Goal: Information Seeking & Learning: Learn about a topic

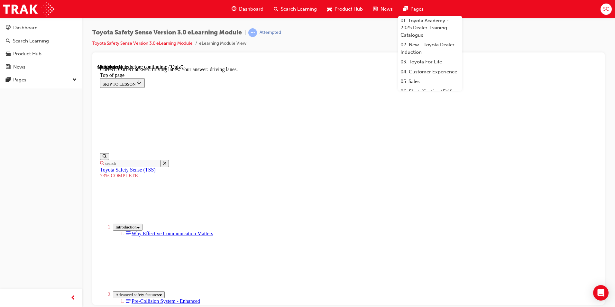
scroll to position [141, 0]
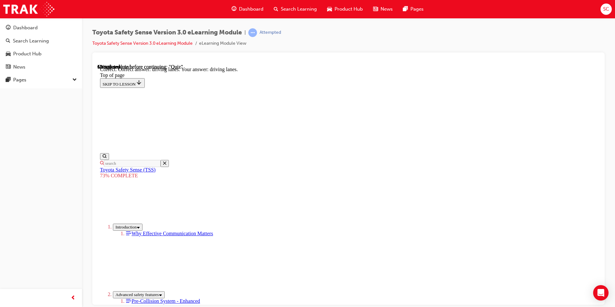
click at [466, 39] on div "Toyota Safety Sense Version 3.0 eLearning Module | Attempted Toyota Safety Sens…" at bounding box center [348, 40] width 512 height 24
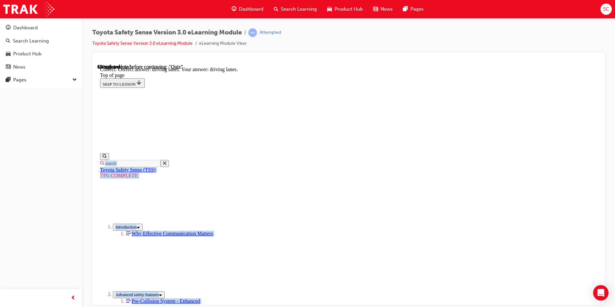
scroll to position [128, 0]
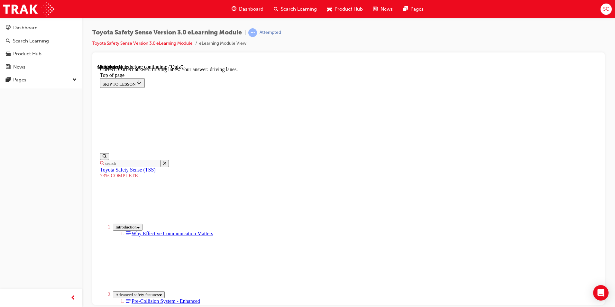
drag, startPoint x: 279, startPoint y: 119, endPoint x: 389, endPoint y: 239, distance: 162.8
copy div "Recognise forward traffic conditions. Toyota Safety Sense detects the forward t…"
drag, startPoint x: 326, startPoint y: 188, endPoint x: 332, endPoint y: 181, distance: 8.9
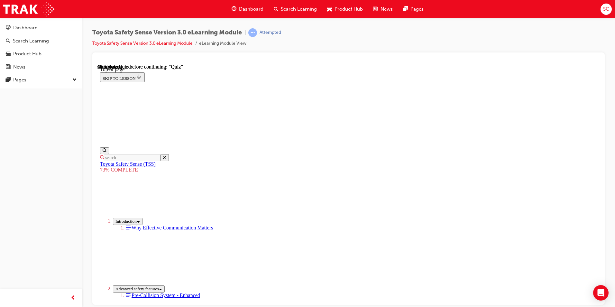
scroll to position [88, 0]
drag, startPoint x: 281, startPoint y: 94, endPoint x: 369, endPoint y: 252, distance: 181.3
copy div "Select the missing words to complete the statement: Dynamic Radar Cruise Contro…"
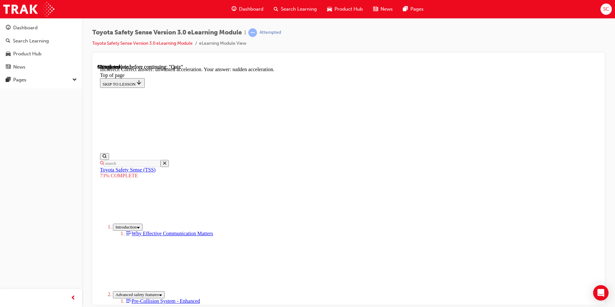
scroll to position [152, 0]
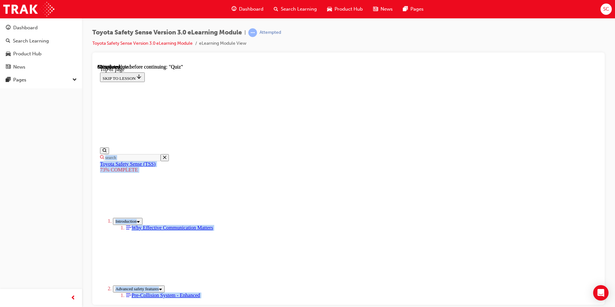
scroll to position [140, 0]
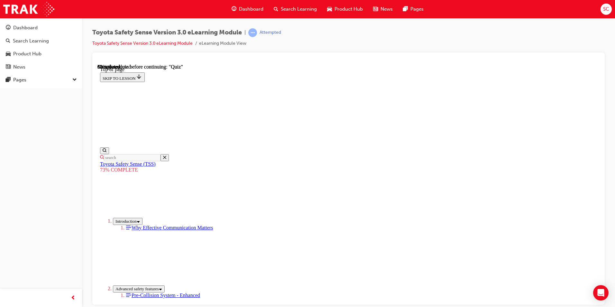
drag, startPoint x: 281, startPoint y: 127, endPoint x: 381, endPoint y: 228, distance: 141.9
copy div "Lane Departure Alert (LDA) The enhanced monocular camera now has greater capabi…"
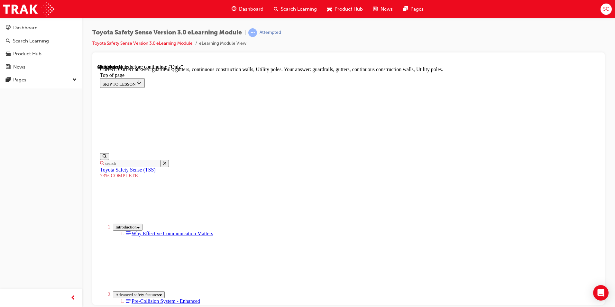
scroll to position [167, 0]
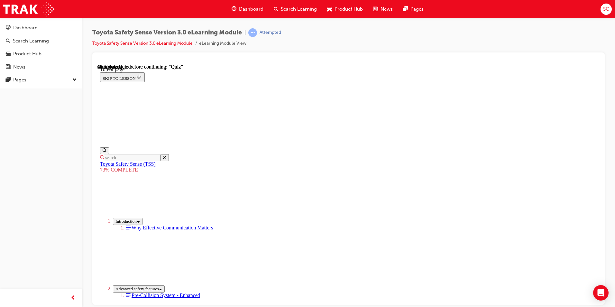
drag, startPoint x: 281, startPoint y: 158, endPoint x: 348, endPoint y: 246, distance: 110.7
copy div "True or False: The forward recognition camera sensor can receive Over-The-Air u…"
drag, startPoint x: 322, startPoint y: 205, endPoint x: 341, endPoint y: 239, distance: 39.4
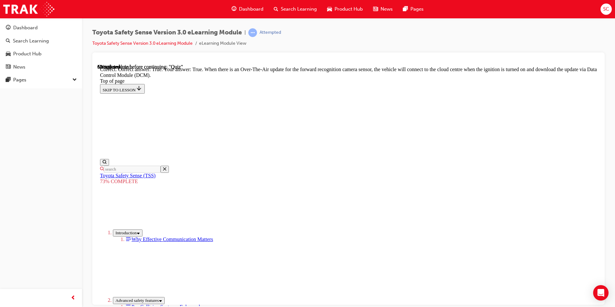
scroll to position [115, 0]
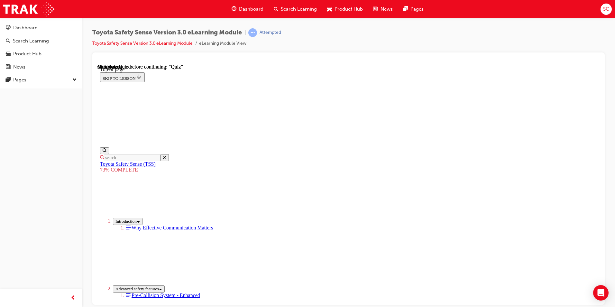
scroll to position [82, 0]
drag, startPoint x: 281, startPoint y: 91, endPoint x: 413, endPoint y: 288, distance: 237.0
copy div "Operation. The Pre-Collision System uses sensors to detect forward traffic cond…"
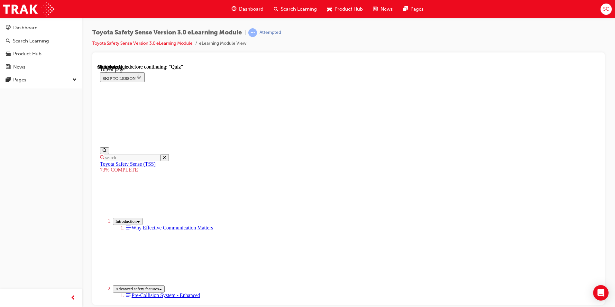
scroll to position [56, 0]
drag, startPoint x: 284, startPoint y: 125, endPoint x: 347, endPoint y: 217, distance: 110.9
drag, startPoint x: 281, startPoint y: 119, endPoint x: 322, endPoint y: 214, distance: 103.2
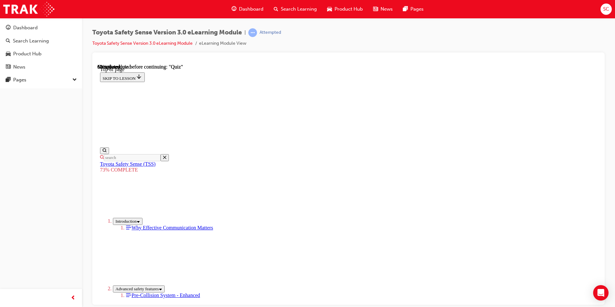
copy div "True or False: When the VSC (Vehicle Stability Control) is OFF, the pre-collisi…"
drag, startPoint x: 323, startPoint y: 189, endPoint x: 367, endPoint y: 77, distance: 120.3
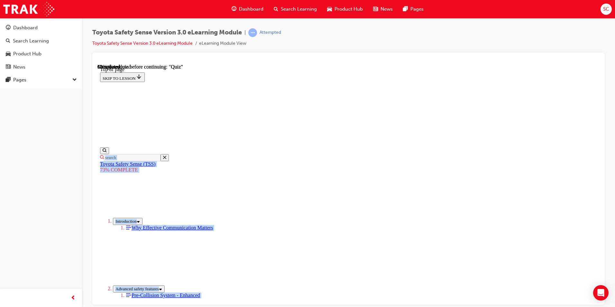
scroll to position [132, 0]
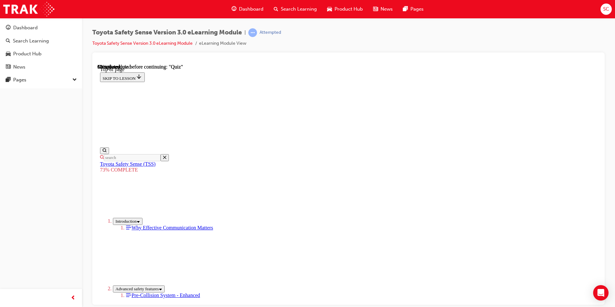
drag, startPoint x: 296, startPoint y: 160, endPoint x: 396, endPoint y: 212, distance: 112.4
drag, startPoint x: 396, startPoint y: 210, endPoint x: 276, endPoint y: 90, distance: 169.7
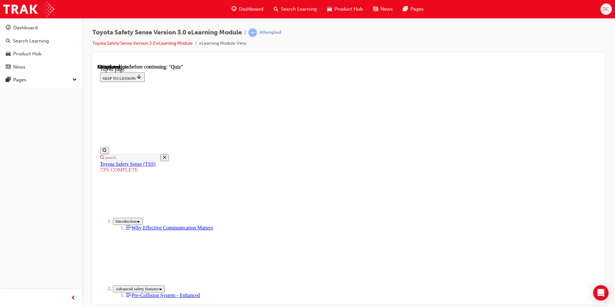
copy div "Dynamic Radar Cruise Control (DRCC) The system now has the ability to detect th…"
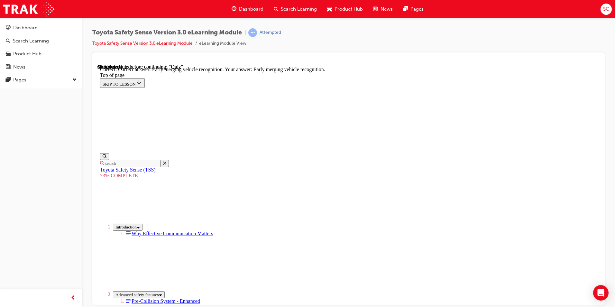
scroll to position [152, 0]
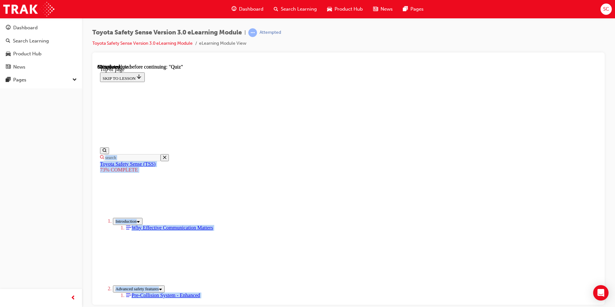
scroll to position [205, 0]
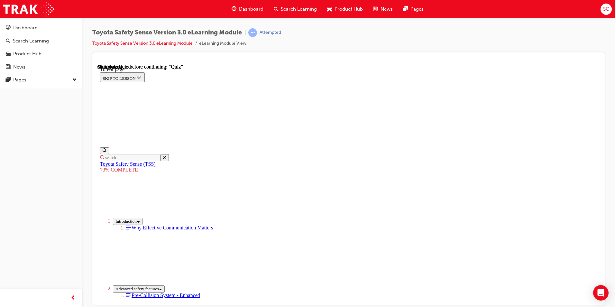
drag, startPoint x: 305, startPoint y: 116, endPoint x: 377, endPoint y: 223, distance: 128.6
copy div "Essential Key Points of Toyota Safety Sense (TSS) Select the missing words to c…"
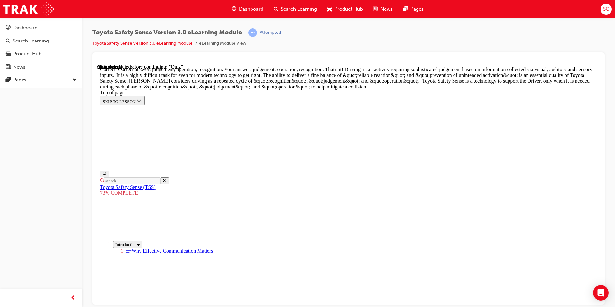
scroll to position [318, 0]
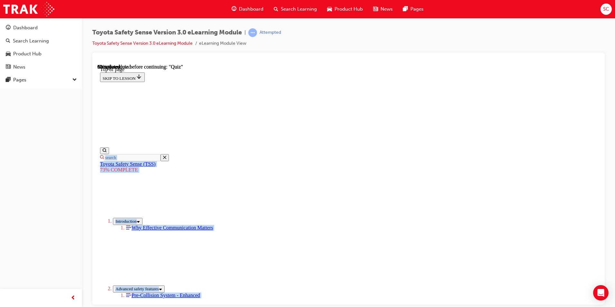
scroll to position [209, 0]
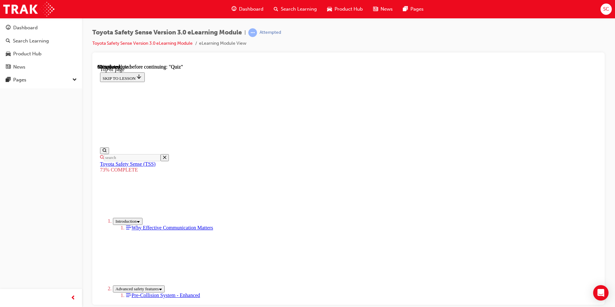
drag, startPoint x: 278, startPoint y: 85, endPoint x: 379, endPoint y: 208, distance: 159.3
copy div "Pre-Collision System PCS operates certain functions in response to the possibil…"
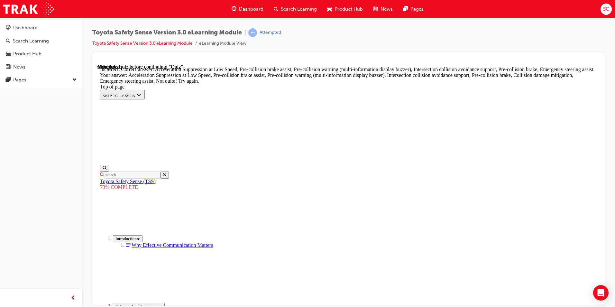
scroll to position [197, 0]
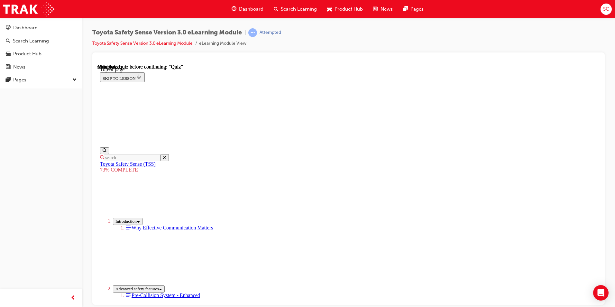
scroll to position [88, 0]
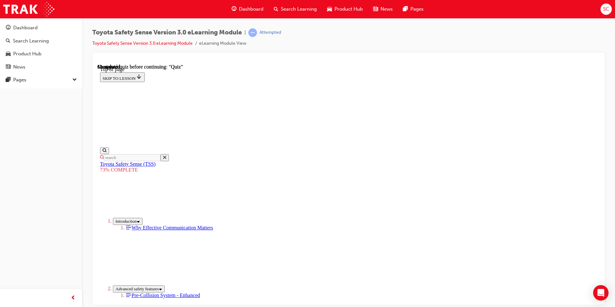
scroll to position [88, 0]
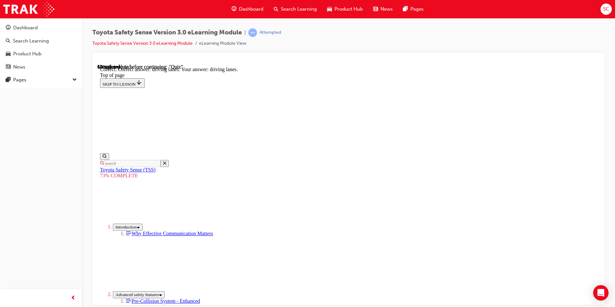
drag, startPoint x: 353, startPoint y: 206, endPoint x: 352, endPoint y: 215, distance: 9.0
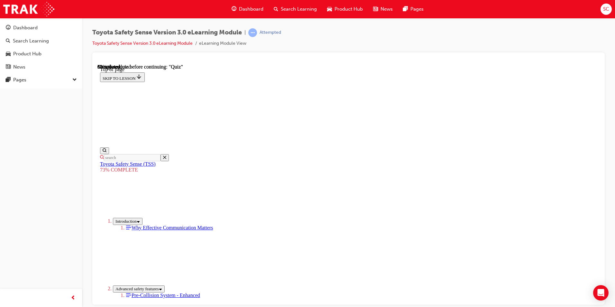
drag, startPoint x: 379, startPoint y: 216, endPoint x: 379, endPoint y: 224, distance: 8.1
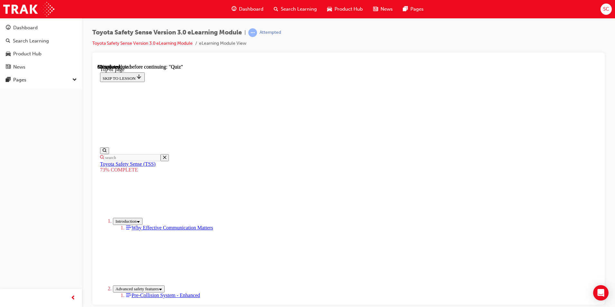
scroll to position [146, 0]
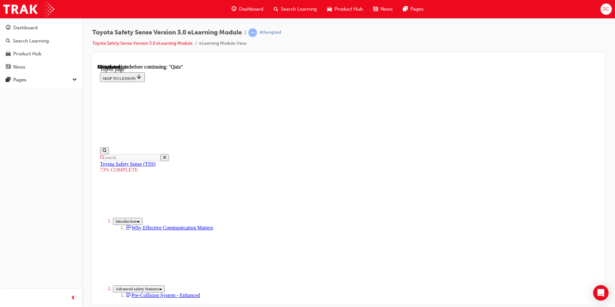
scroll to position [120, 0]
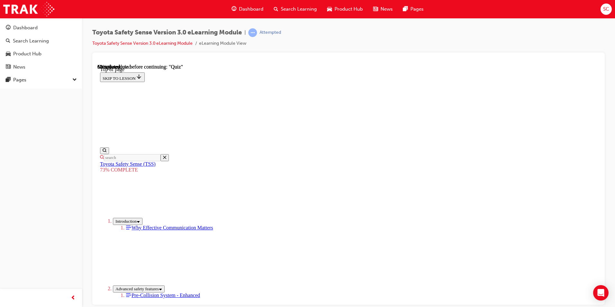
scroll to position [88, 0]
drag, startPoint x: 410, startPoint y: 243, endPoint x: 406, endPoint y: 239, distance: 5.7
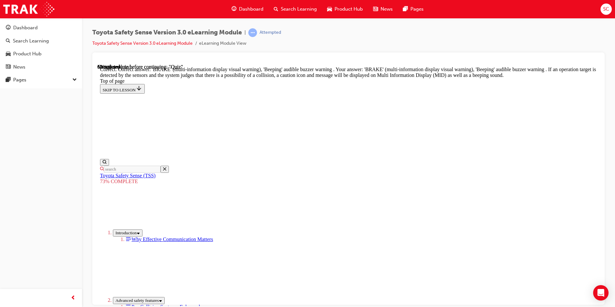
scroll to position [216, 0]
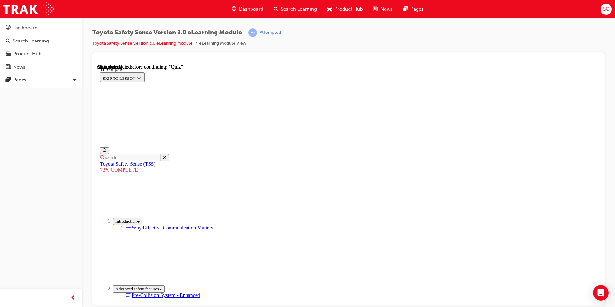
scroll to position [120, 0]
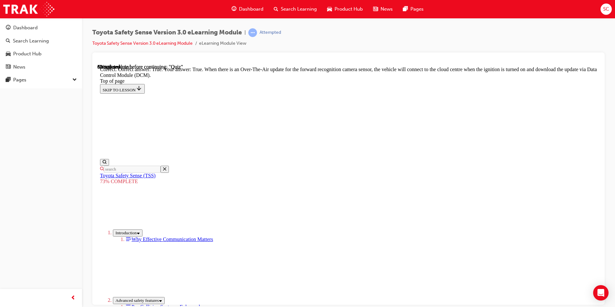
scroll to position [115, 0]
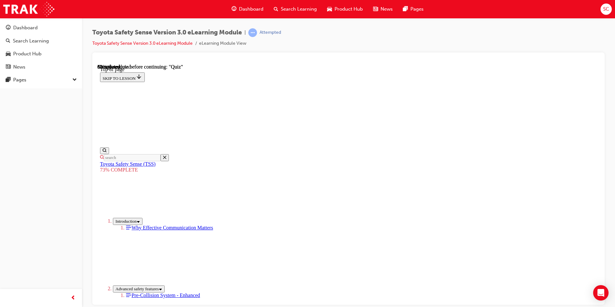
scroll to position [184, 0]
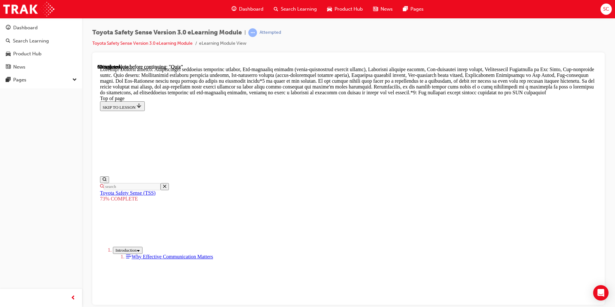
scroll to position [364, 0]
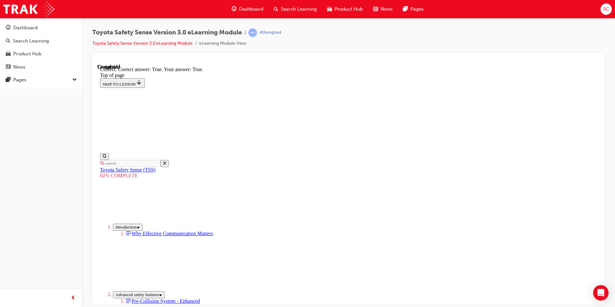
scroll to position [78, 0]
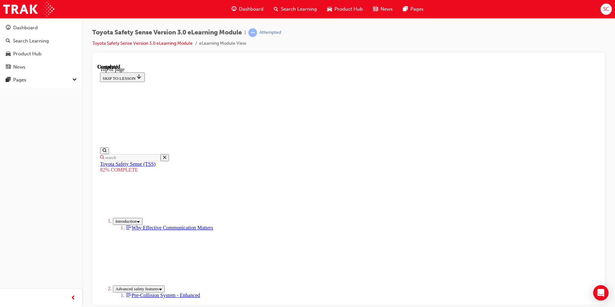
scroll to position [88, 0]
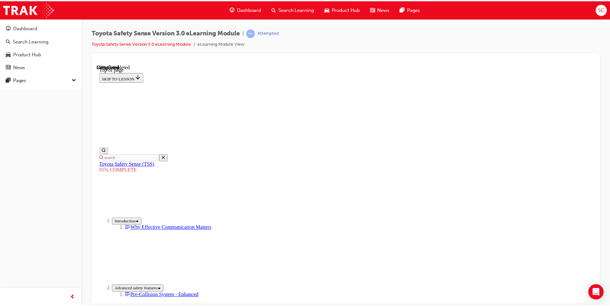
scroll to position [270, 0]
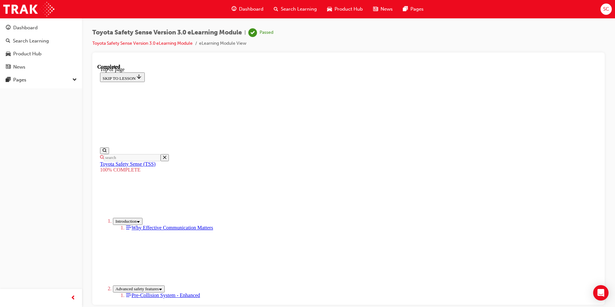
click at [259, 10] on span "Dashboard" at bounding box center [251, 8] width 24 height 7
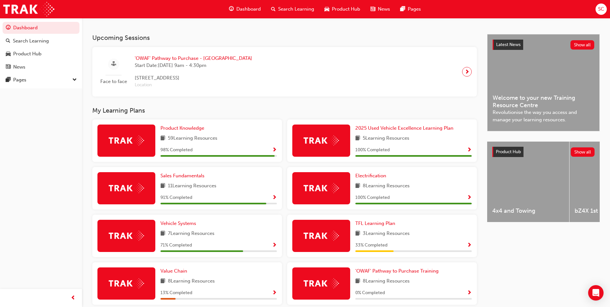
scroll to position [161, 0]
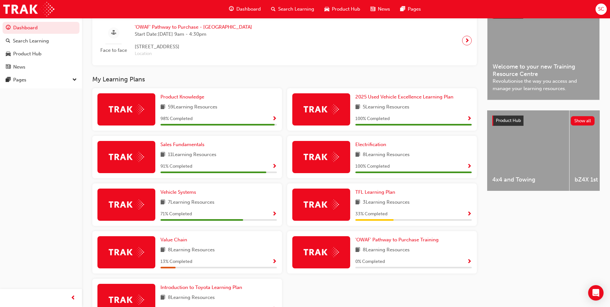
click at [273, 169] on span "Show Progress" at bounding box center [274, 167] width 5 height 6
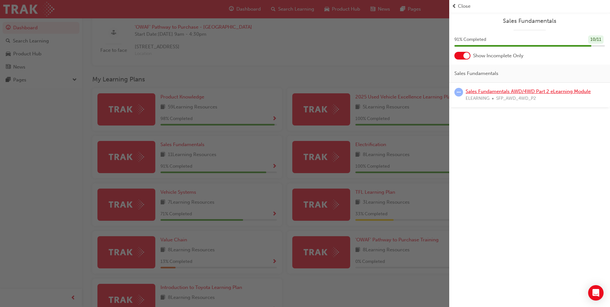
click at [547, 93] on link "Sales Fundamentals AWD/4WD Part 2 eLearning Module" at bounding box center [528, 91] width 125 height 6
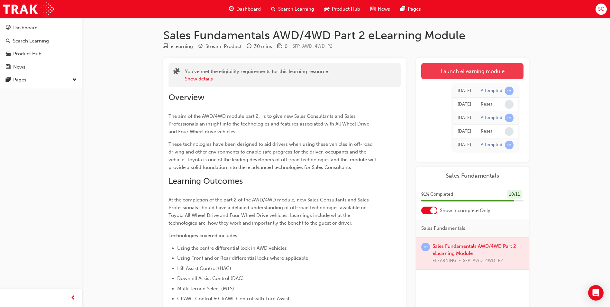
click at [467, 77] on link "Launch eLearning module" at bounding box center [472, 71] width 102 height 16
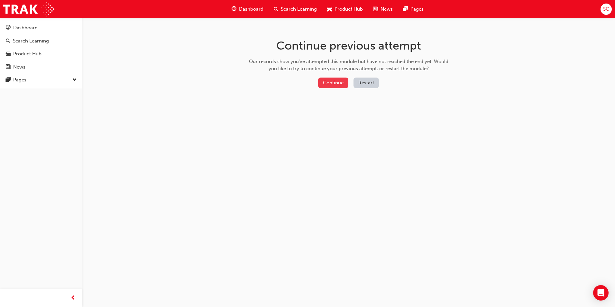
click at [339, 84] on button "Continue" at bounding box center [333, 83] width 30 height 11
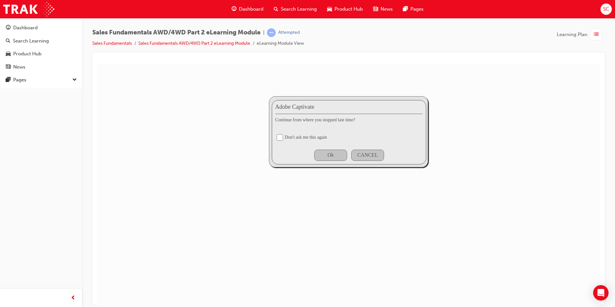
click at [316, 138] on div "Don't ask me this again" at bounding box center [306, 136] width 42 height 5
click at [323, 144] on div "Adobe Captivate Continue from where you stopped last time? Don't ask me this ag…" at bounding box center [349, 132] width 154 height 64
click at [323, 136] on div "Don't ask me this again" at bounding box center [306, 136] width 42 height 5
click at [294, 138] on div "Don't ask me this again" at bounding box center [306, 136] width 42 height 5
click at [282, 136] on div "Adobe Captivate Continue from where you stopped last time? Don't ask me this ag…" at bounding box center [349, 132] width 154 height 64
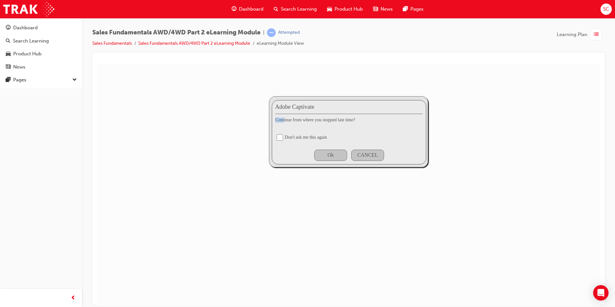
click at [281, 136] on input "checkbox" at bounding box center [280, 137] width 6 height 6
checkbox input "true"
click at [346, 153] on div "Ok" at bounding box center [330, 154] width 33 height 11
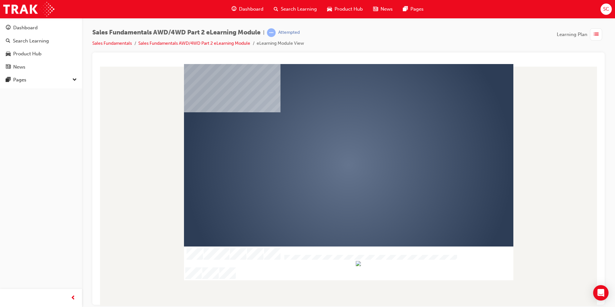
click at [324, 175] on div at bounding box center [348, 172] width 329 height 216
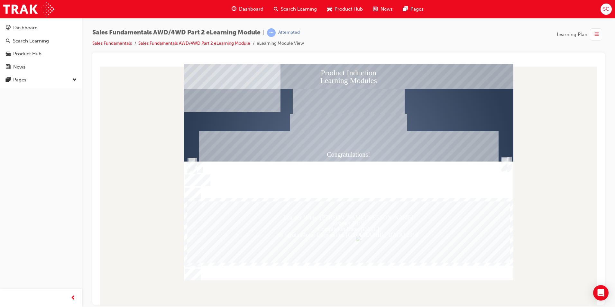
click at [241, 9] on span "Dashboard" at bounding box center [251, 8] width 24 height 7
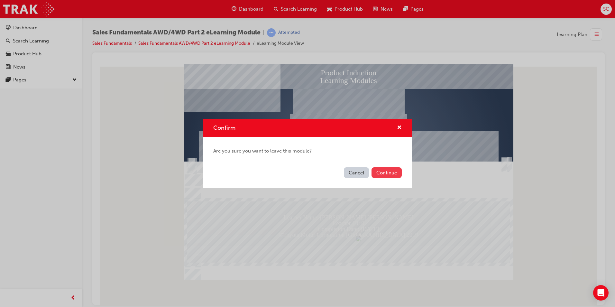
click at [386, 169] on button "Continue" at bounding box center [387, 172] width 30 height 11
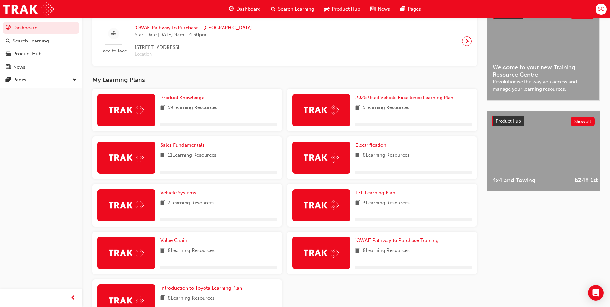
scroll to position [161, 0]
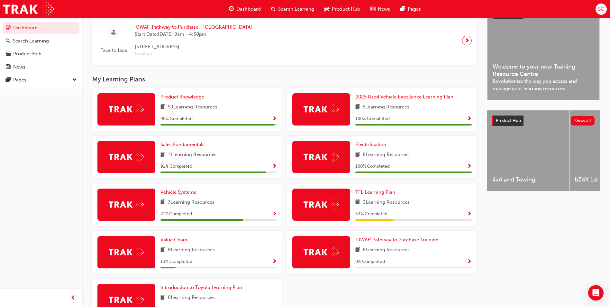
click at [273, 121] on span "Show Progress" at bounding box center [274, 119] width 5 height 6
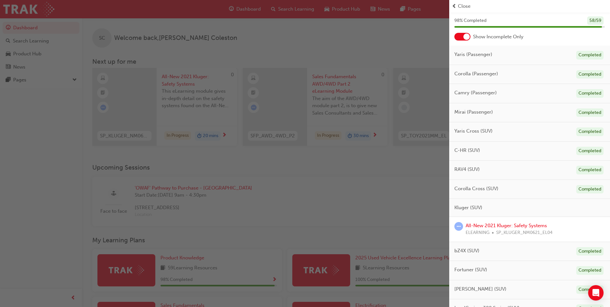
scroll to position [0, 0]
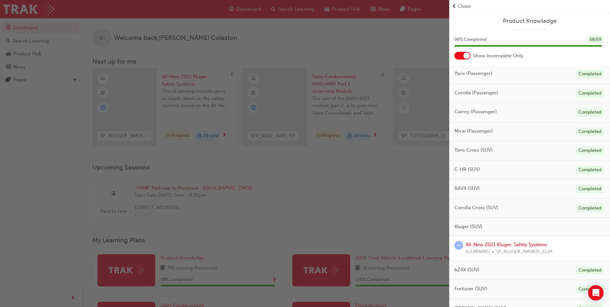
click at [465, 55] on div at bounding box center [467, 55] width 6 height 6
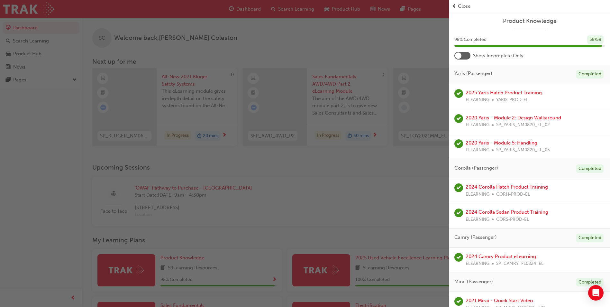
click at [471, 58] on div "Show Incomplete Only" at bounding box center [529, 56] width 161 height 8
click at [467, 56] on div at bounding box center [463, 56] width 16 height 8
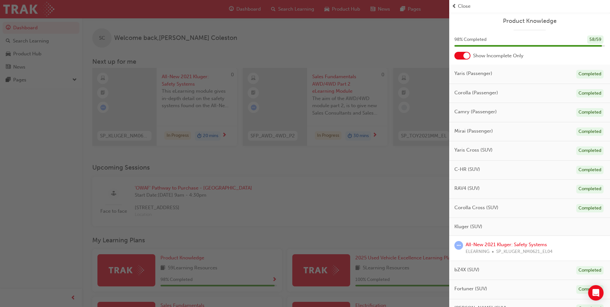
click at [378, 195] on div "button" at bounding box center [224, 153] width 449 height 307
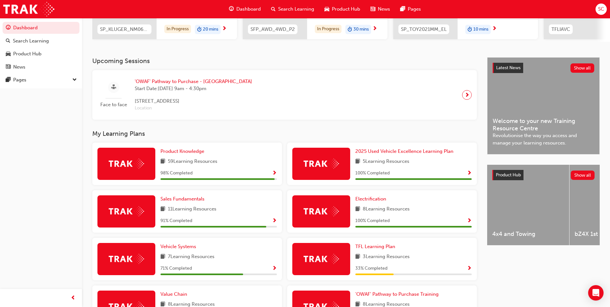
scroll to position [129, 0]
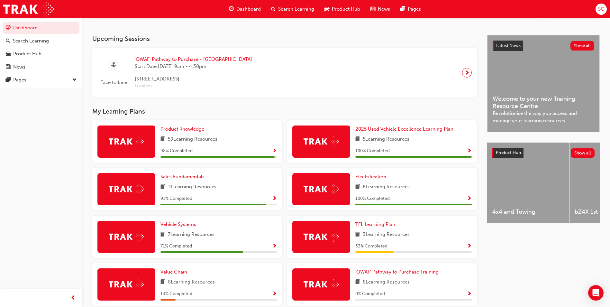
click at [273, 249] on span "Show Progress" at bounding box center [274, 247] width 5 height 6
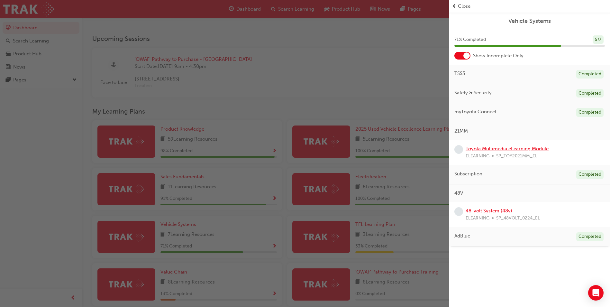
click at [503, 150] on link "Toyota Multimedia eLearning Module" at bounding box center [507, 149] width 83 height 6
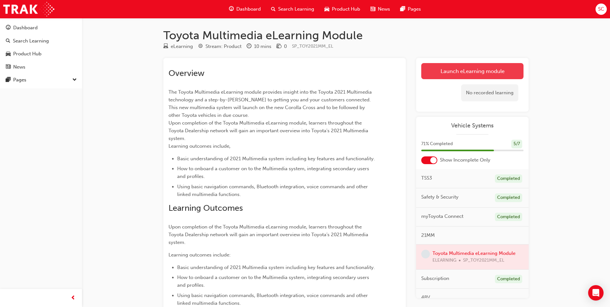
click at [463, 69] on link "Launch eLearning module" at bounding box center [472, 71] width 102 height 16
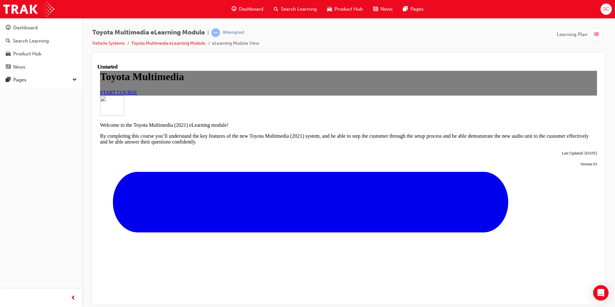
click at [137, 95] on span "START COURSE" at bounding box center [118, 91] width 37 height 5
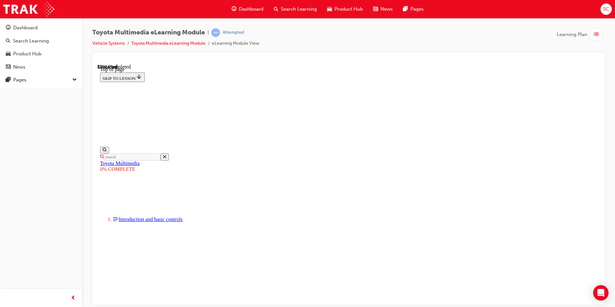
scroll to position [2288, 0]
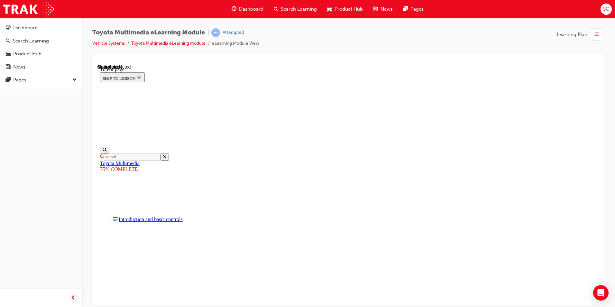
click at [253, 8] on span "Dashboard" at bounding box center [251, 8] width 24 height 7
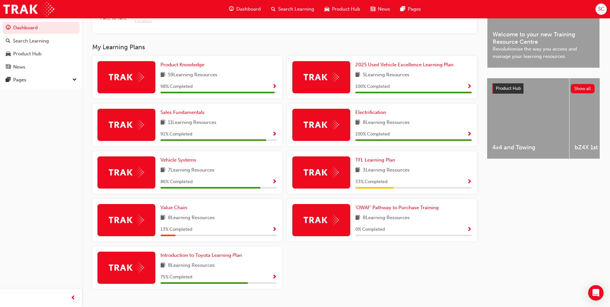
click at [275, 182] on span "Show Progress" at bounding box center [274, 182] width 5 height 6
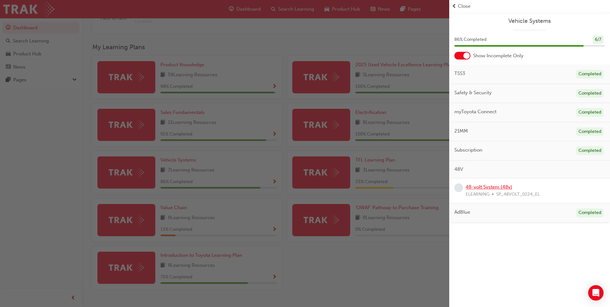
click at [498, 188] on link "48-volt System (48v)" at bounding box center [489, 187] width 47 height 6
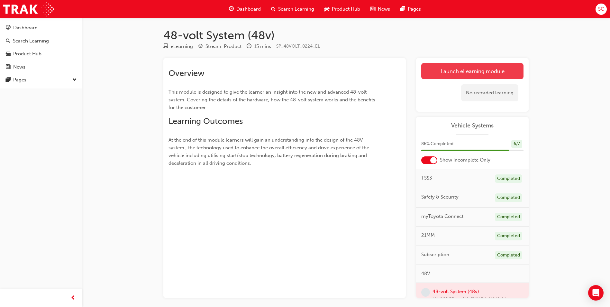
click at [474, 70] on link "Launch eLearning module" at bounding box center [472, 71] width 102 height 16
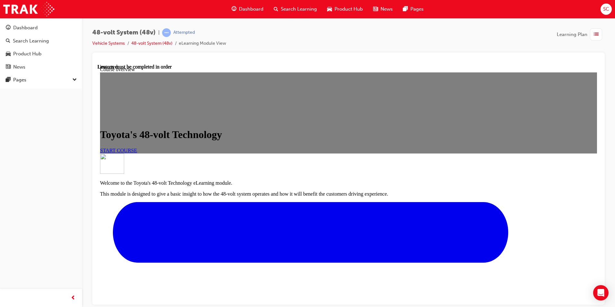
click at [137, 153] on link "START COURSE" at bounding box center [118, 149] width 37 height 5
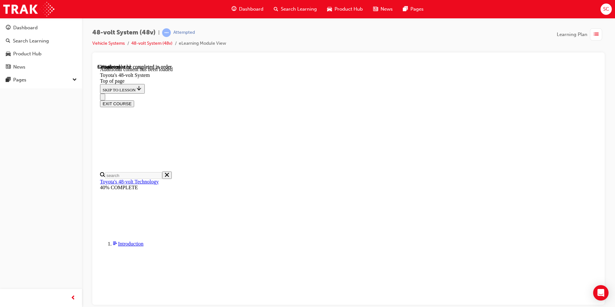
drag, startPoint x: 248, startPoint y: 290, endPoint x: 257, endPoint y: 290, distance: 8.7
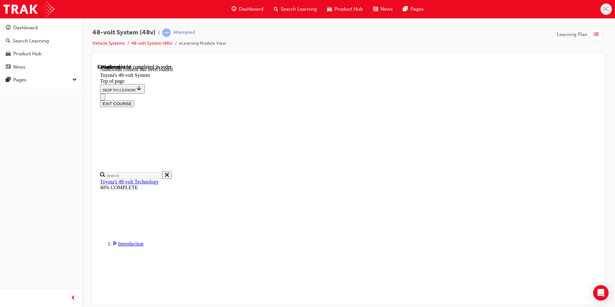
drag, startPoint x: 474, startPoint y: 291, endPoint x: 478, endPoint y: 291, distance: 4.2
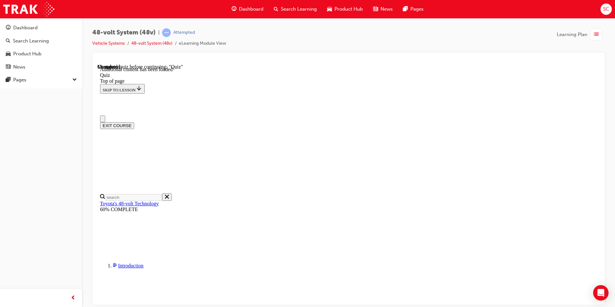
scroll to position [0, 0]
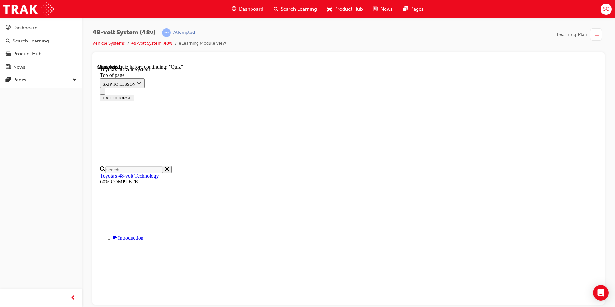
scroll to position [376, 0]
drag, startPoint x: 301, startPoint y: 140, endPoint x: 488, endPoint y: 148, distance: 186.4
drag, startPoint x: 488, startPoint y: 148, endPoint x: 465, endPoint y: 161, distance: 25.8
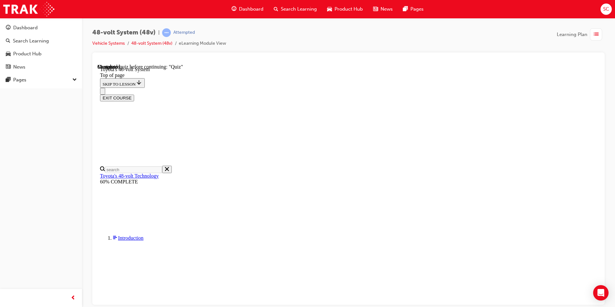
scroll to position [616, 0]
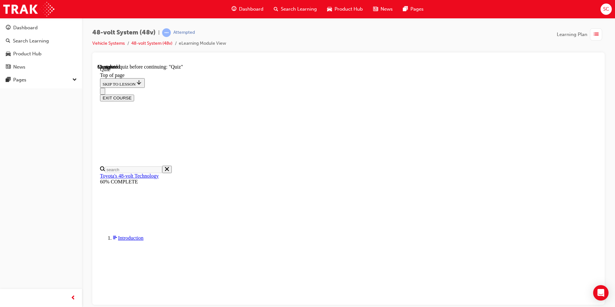
drag, startPoint x: 281, startPoint y: 87, endPoint x: 352, endPoint y: 227, distance: 157.1
copy div "What are the components that make up the 48-volt system? Choose all that apply.…"
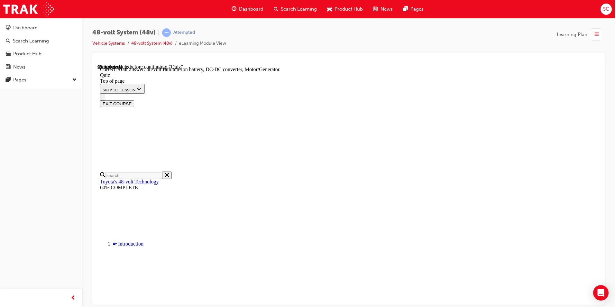
drag, startPoint x: 281, startPoint y: 92, endPoint x: 391, endPoint y: 225, distance: 172.9
drag, startPoint x: 391, startPoint y: 225, endPoint x: 383, endPoint y: 99, distance: 126.4
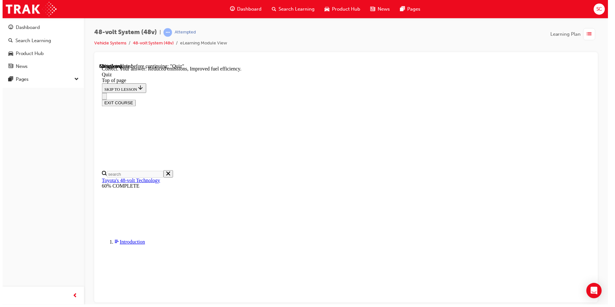
scroll to position [111, 0]
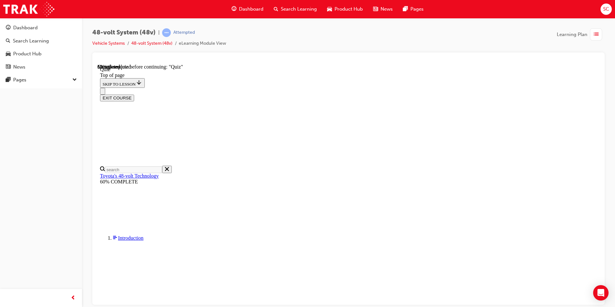
scroll to position [91, 0]
drag, startPoint x: 275, startPoint y: 89, endPoint x: 355, endPoint y: 210, distance: 145.1
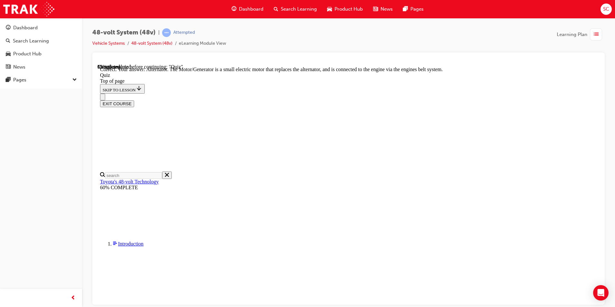
scroll to position [163, 0]
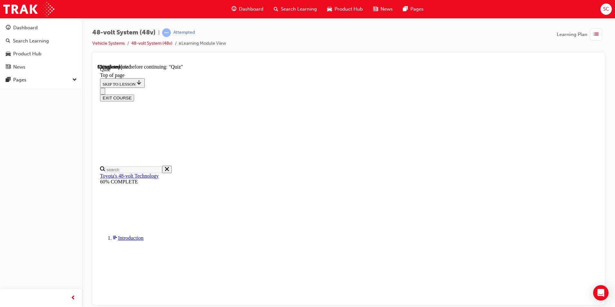
scroll to position [39, 0]
drag, startPoint x: 274, startPoint y: 138, endPoint x: 321, endPoint y: 207, distance: 82.4
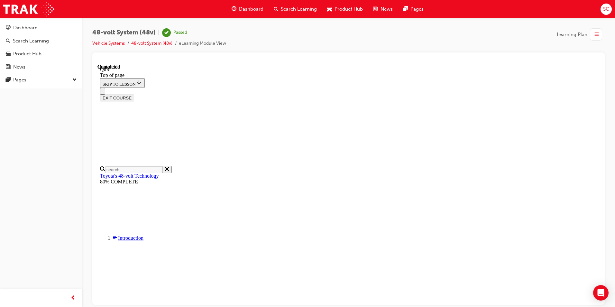
scroll to position [112, 0]
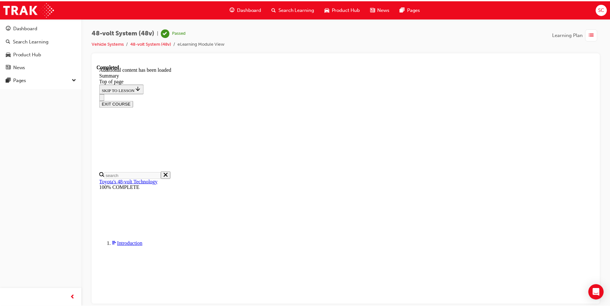
scroll to position [768, 0]
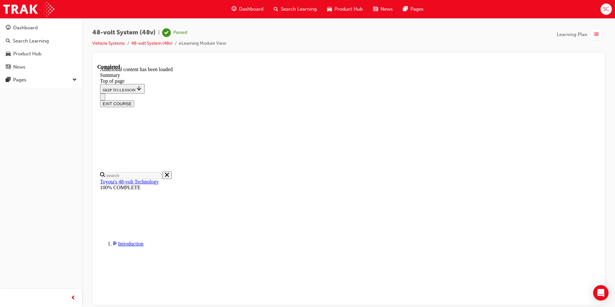
click at [244, 11] on span "Dashboard" at bounding box center [251, 8] width 24 height 7
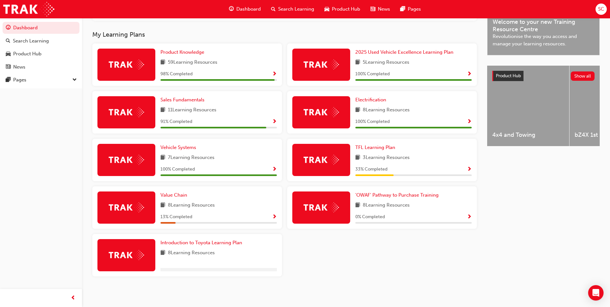
scroll to position [209, 0]
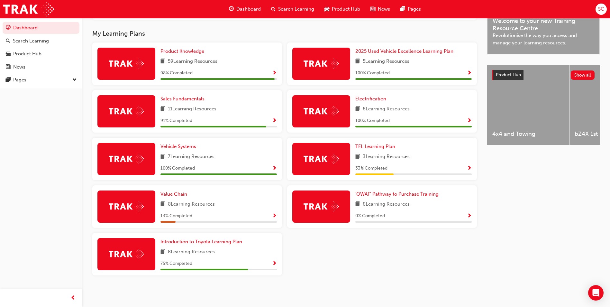
click at [275, 121] on span "Show Progress" at bounding box center [274, 121] width 5 height 6
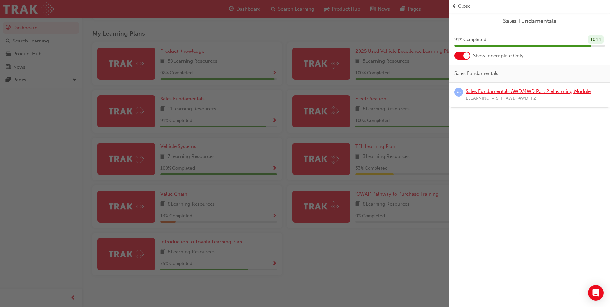
click at [549, 94] on link "Sales Fundamentals AWD/4WD Part 2 eLearning Module" at bounding box center [528, 91] width 125 height 6
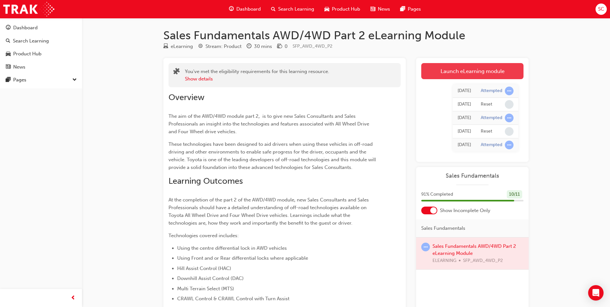
click at [487, 73] on link "Launch eLearning module" at bounding box center [472, 71] width 102 height 16
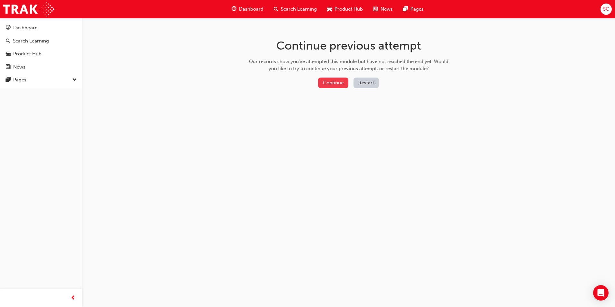
click at [328, 84] on button "Continue" at bounding box center [333, 83] width 30 height 11
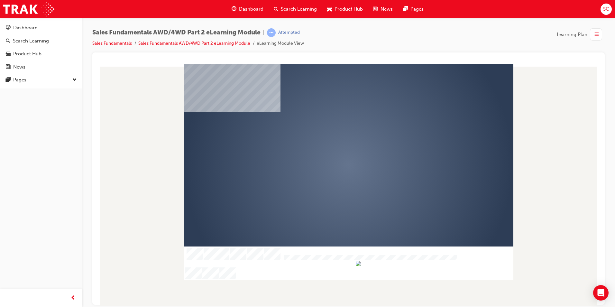
click at [330, 146] on div "play" at bounding box center [330, 146] width 0 height 0
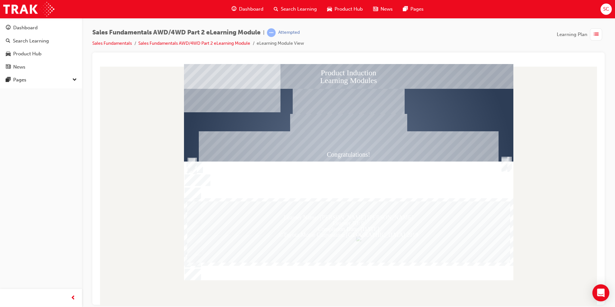
click at [599, 292] on icon "Open Intercom Messenger" at bounding box center [600, 293] width 7 height 8
click at [256, 11] on span "Dashboard" at bounding box center [251, 8] width 24 height 7
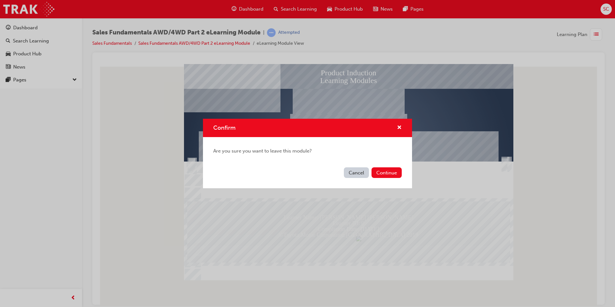
click at [355, 176] on button "Cancel" at bounding box center [356, 172] width 25 height 11
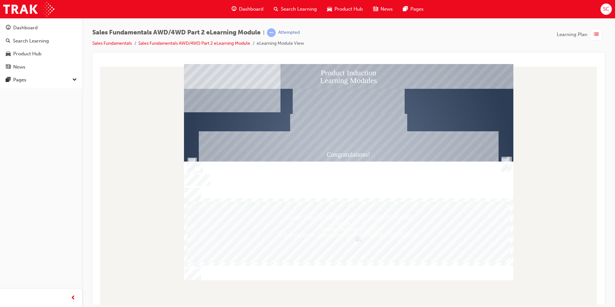
click at [538, 103] on div at bounding box center [348, 185] width 502 height 242
click at [244, 11] on span "Dashboard" at bounding box center [251, 8] width 24 height 7
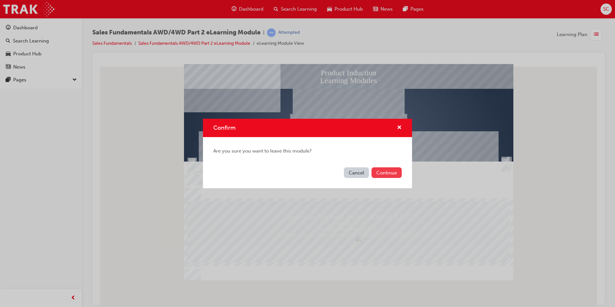
click at [391, 174] on button "Continue" at bounding box center [387, 172] width 30 height 11
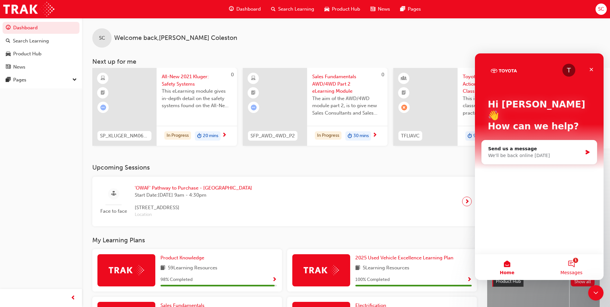
click at [571, 270] on span "Messages" at bounding box center [572, 272] width 22 height 5
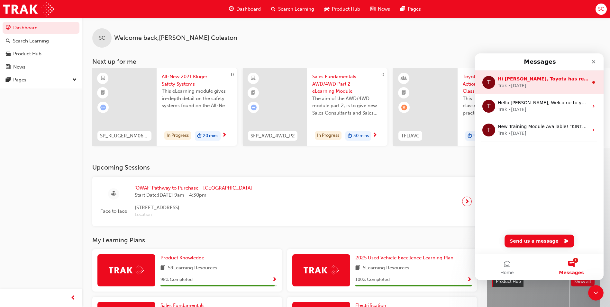
click at [550, 83] on div "Trak • [DATE]" at bounding box center [543, 85] width 91 height 7
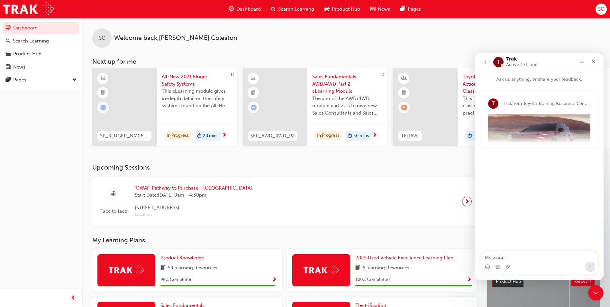
click at [485, 60] on icon "go back" at bounding box center [485, 62] width 5 height 5
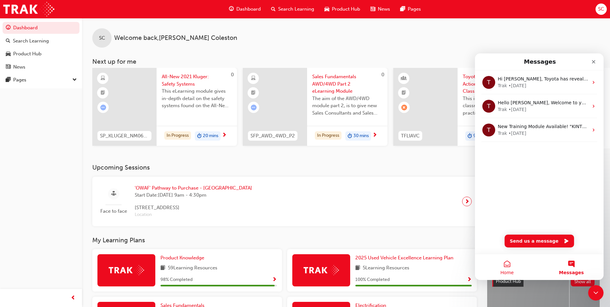
click at [509, 270] on span "Home" at bounding box center [507, 272] width 13 height 5
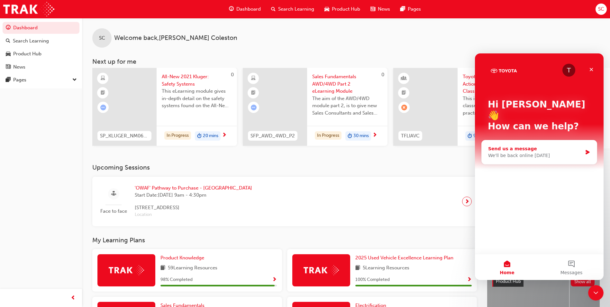
click at [548, 152] on div "We'll be back online [DATE]" at bounding box center [535, 155] width 94 height 7
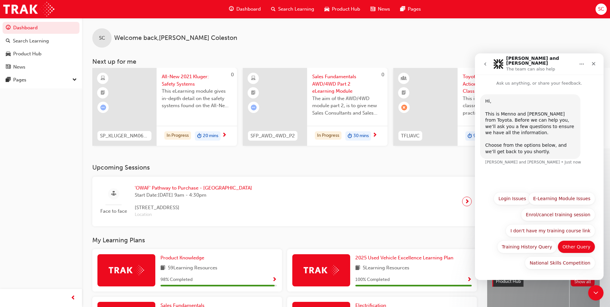
click at [572, 250] on button "Other Query" at bounding box center [577, 246] width 38 height 13
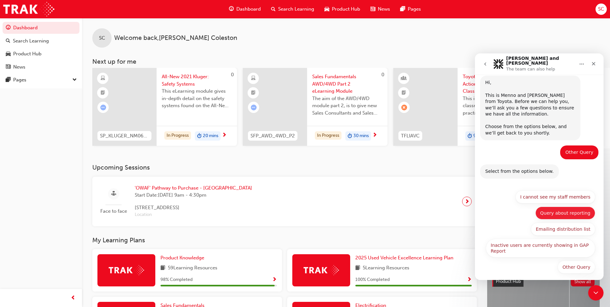
scroll to position [19, 0]
click at [581, 265] on button "Other Query" at bounding box center [577, 266] width 38 height 13
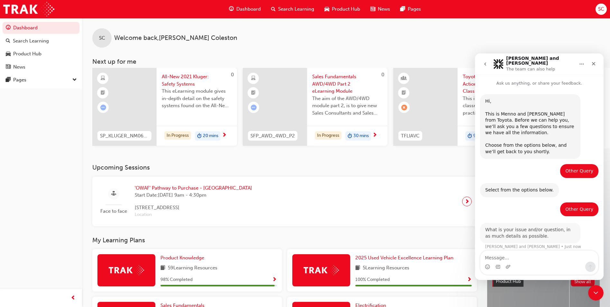
scroll to position [1, 0]
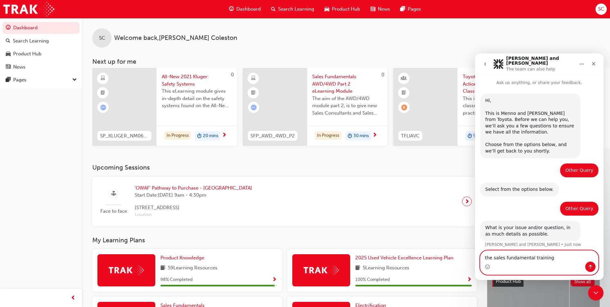
click at [550, 256] on textarea "the sales fundamental training" at bounding box center [540, 256] width 118 height 11
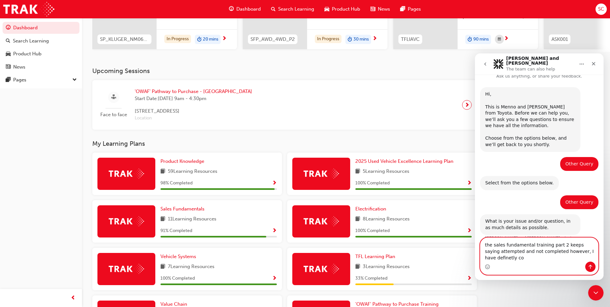
scroll to position [14, 0]
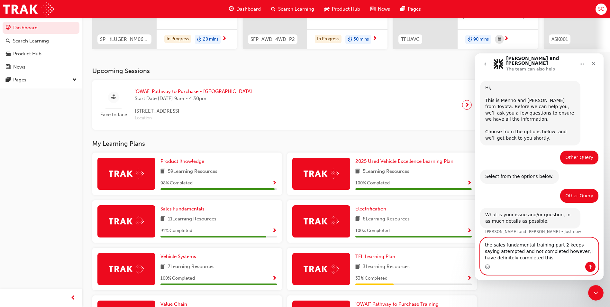
type textarea "the sales fundamental training part 2 keeps saying attempted and not completed …"
click at [587, 265] on button "Send a message…" at bounding box center [590, 267] width 10 height 10
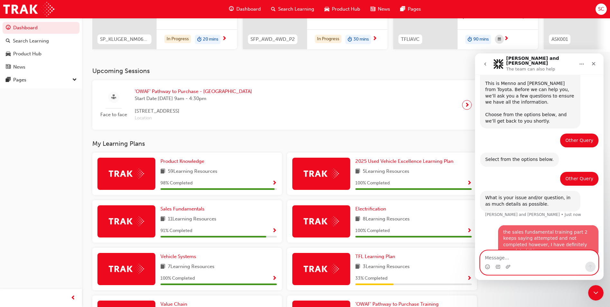
scroll to position [32, 0]
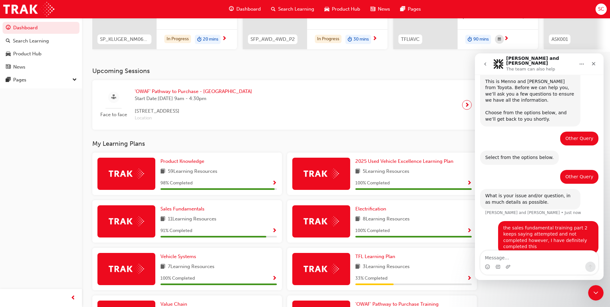
click at [506, 269] on div "Intercom messenger" at bounding box center [508, 267] width 5 height 10
click at [507, 267] on icon "Upload attachment" at bounding box center [508, 266] width 5 height 5
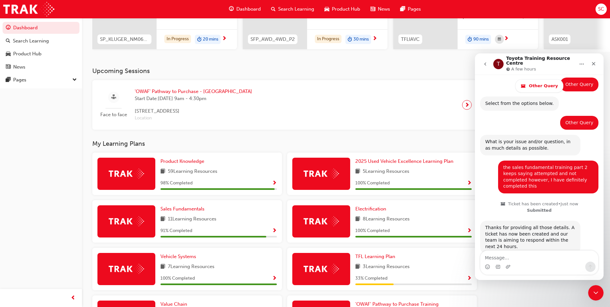
scroll to position [123, 0]
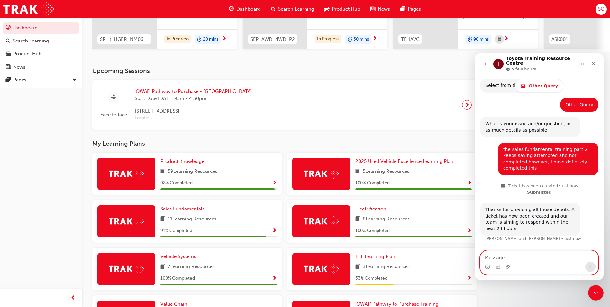
click at [509, 266] on icon "Upload attachment" at bounding box center [508, 266] width 5 height 5
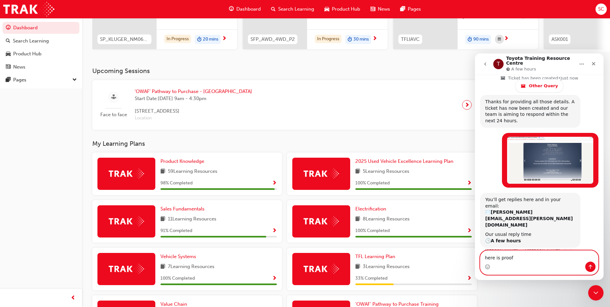
scroll to position [230, 0]
type textarea "here is proof"
click at [587, 263] on button "Send a message…" at bounding box center [590, 267] width 10 height 10
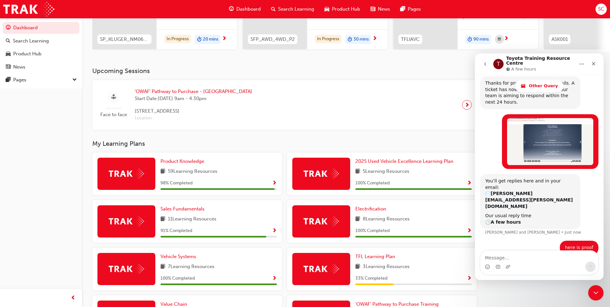
click at [69, 217] on div "Dashboard Search Learning Product Hub News Pages Pages" at bounding box center [41, 145] width 82 height 291
click at [593, 288] on icon "Close Intercom Messenger" at bounding box center [595, 292] width 8 height 8
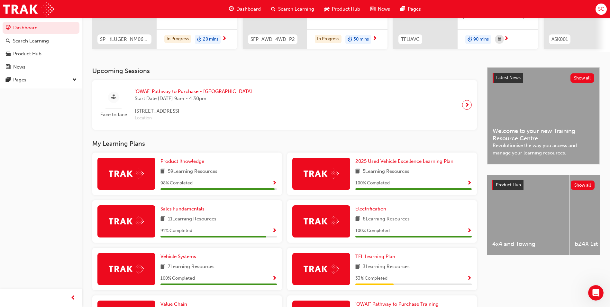
drag, startPoint x: 6, startPoint y: 5, endPoint x: 28, endPoint y: 194, distance: 190.1
click at [28, 194] on div "Dashboard Search Learning Product Hub News Pages Pages" at bounding box center [41, 145] width 82 height 291
click at [205, 93] on span "'OWAF' Pathway to Purchase - [GEOGRAPHIC_DATA]" at bounding box center [193, 91] width 117 height 7
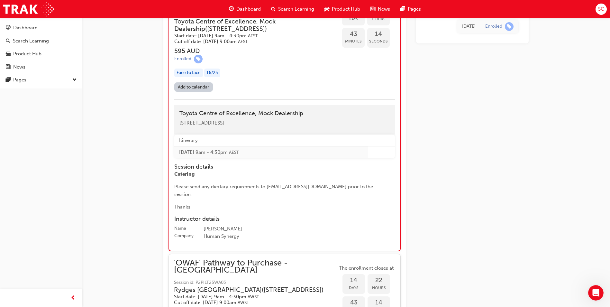
scroll to position [963, 0]
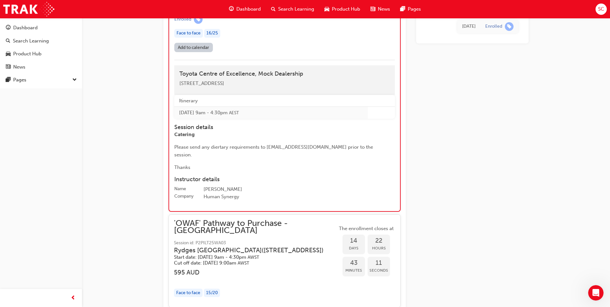
click at [239, 246] on h3 "Rydges [GEOGRAPHIC_DATA] ( [STREET_ADDRESS] )" at bounding box center [250, 249] width 153 height 7
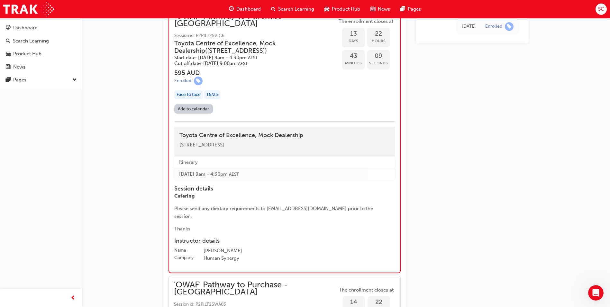
scroll to position [898, 0]
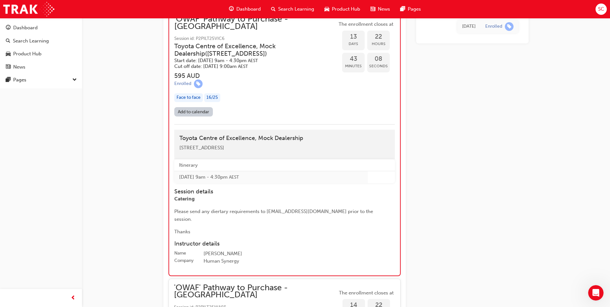
click at [275, 171] on td "[DATE] 9am - 4:30pm AEST" at bounding box center [271, 177] width 194 height 12
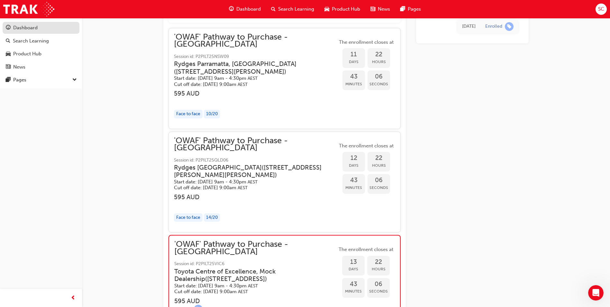
click at [14, 26] on div "Dashboard" at bounding box center [25, 27] width 24 height 7
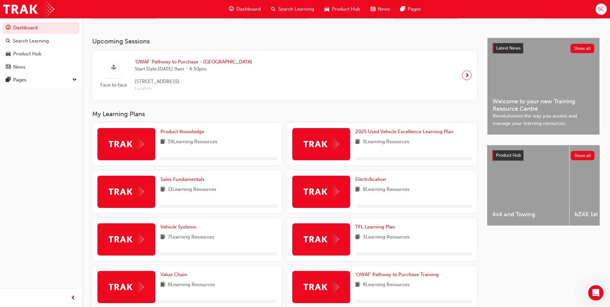
scroll to position [129, 0]
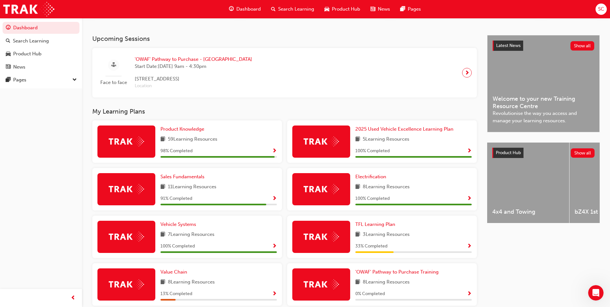
click at [466, 77] on span "next-icon" at bounding box center [467, 72] width 5 height 9
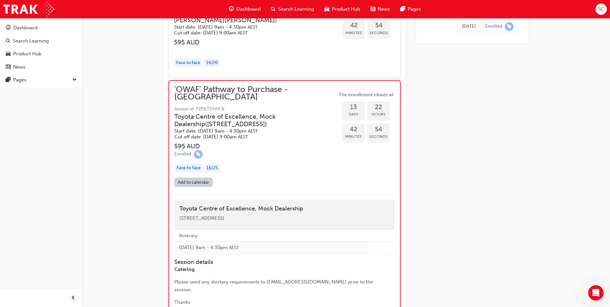
scroll to position [822, 0]
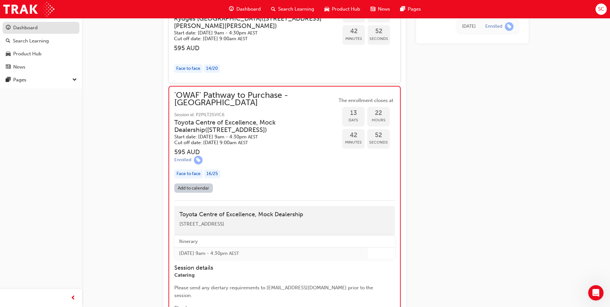
click at [26, 30] on div "Dashboard" at bounding box center [25, 27] width 24 height 7
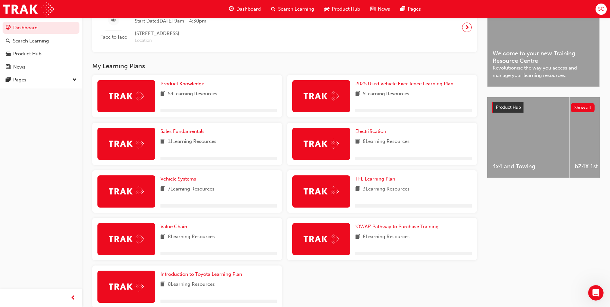
scroll to position [193, 0]
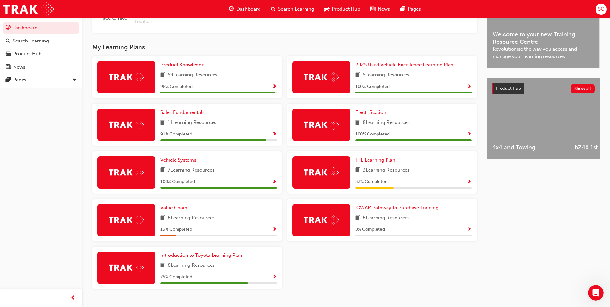
click at [471, 184] on span "Show Progress" at bounding box center [469, 182] width 5 height 6
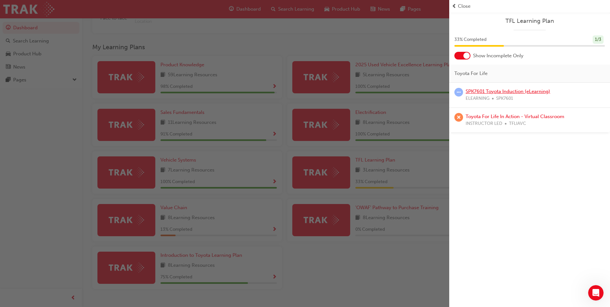
click at [515, 90] on link "SPK7601 Toyota Induction (eLearning)" at bounding box center [508, 91] width 85 height 6
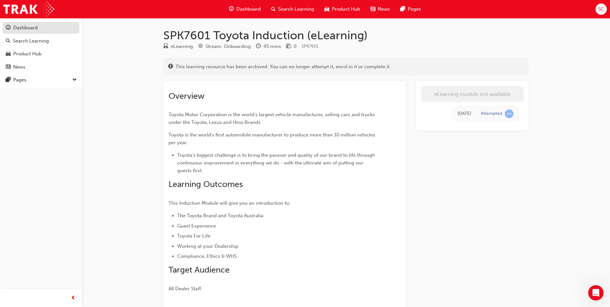
click at [18, 31] on div "Dashboard" at bounding box center [25, 27] width 24 height 7
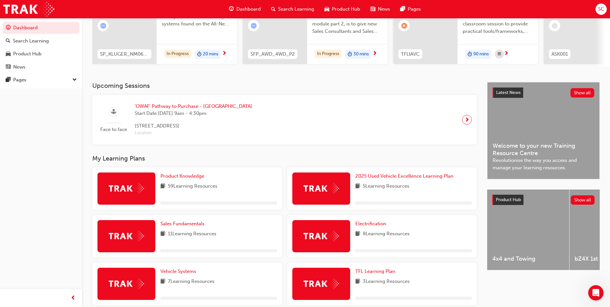
scroll to position [129, 0]
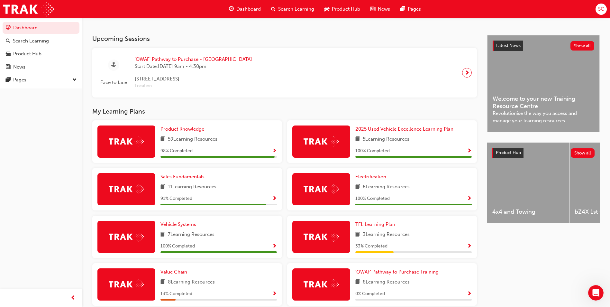
click at [470, 248] on span "Show Progress" at bounding box center [469, 247] width 5 height 6
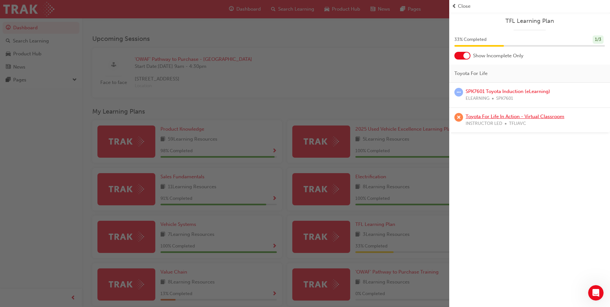
click at [535, 118] on link "Toyota For Life In Action - Virtual Classroom" at bounding box center [515, 117] width 99 height 6
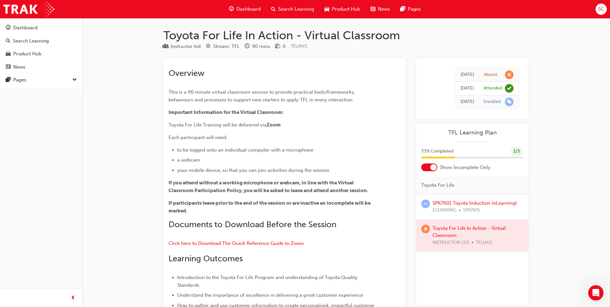
scroll to position [32, 0]
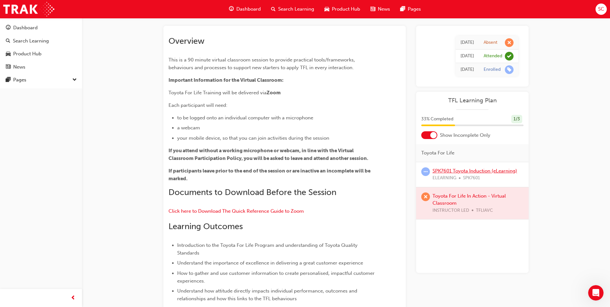
click at [483, 172] on link "SPK7601 Toyota Induction (eLearning)" at bounding box center [475, 171] width 85 height 6
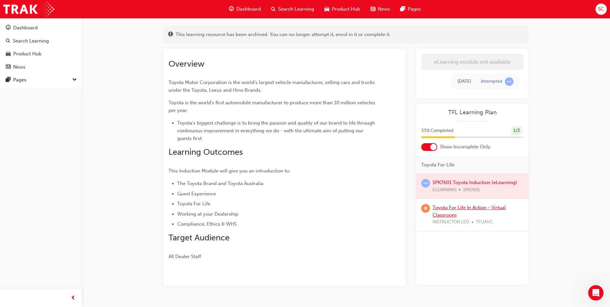
click at [481, 208] on link "Toyota For Life In Action - Virtual Classroom" at bounding box center [469, 211] width 73 height 13
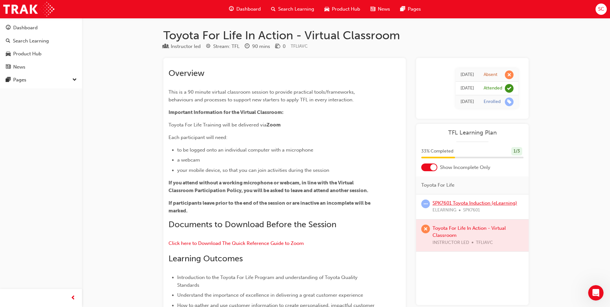
click at [474, 204] on link "SPK7601 Toyota Induction (eLearning)" at bounding box center [475, 203] width 85 height 6
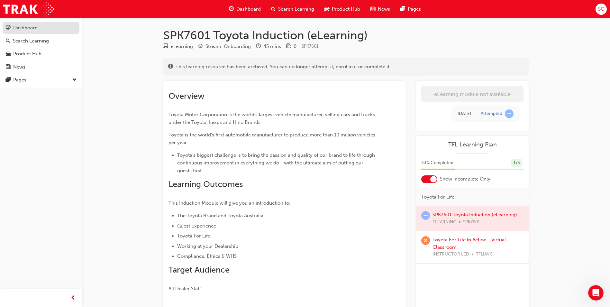
click at [39, 29] on div "Dashboard" at bounding box center [41, 28] width 70 height 8
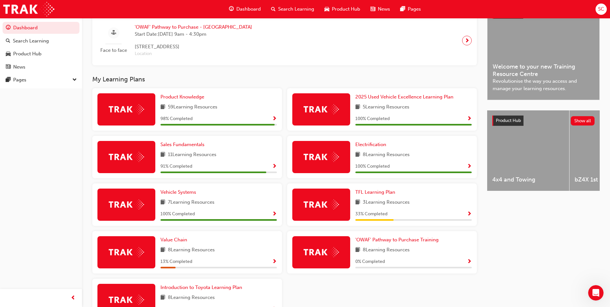
scroll to position [193, 0]
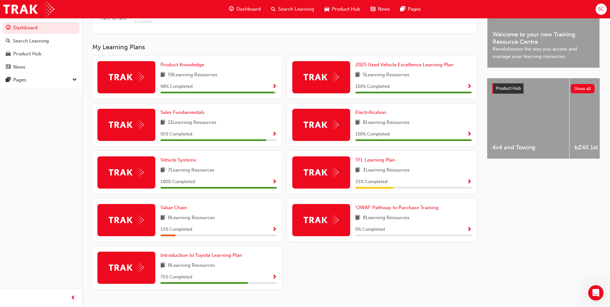
click at [274, 233] on span "Show Progress" at bounding box center [274, 230] width 5 height 6
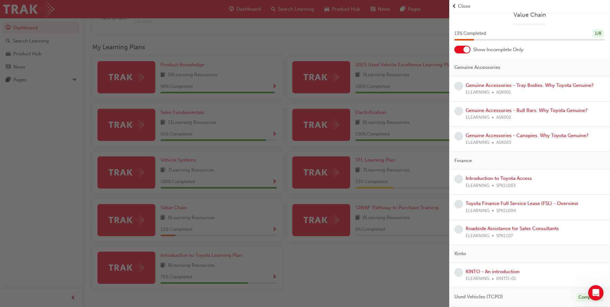
scroll to position [0, 0]
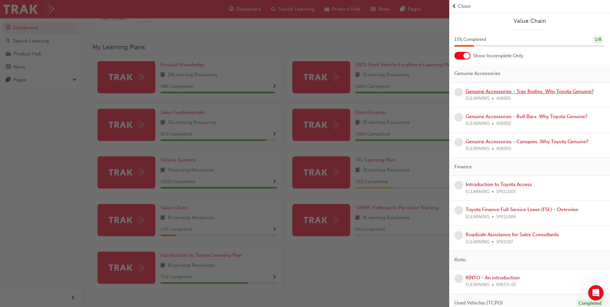
click at [525, 92] on link "Genuine Accessories - Tray Bodies. Why Toyota Genuine?" at bounding box center [530, 91] width 128 height 6
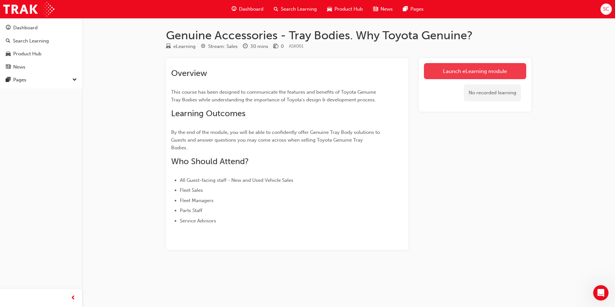
click at [502, 66] on link "Launch eLearning module" at bounding box center [475, 71] width 102 height 16
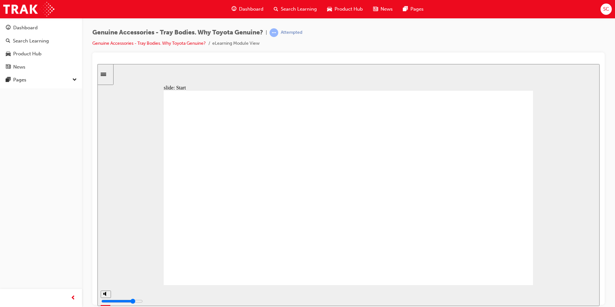
click at [24, 152] on div "Dashboard Search Learning Product Hub News Pages Pages" at bounding box center [41, 145] width 82 height 291
drag, startPoint x: 319, startPoint y: 295, endPoint x: 541, endPoint y: 294, distance: 222.0
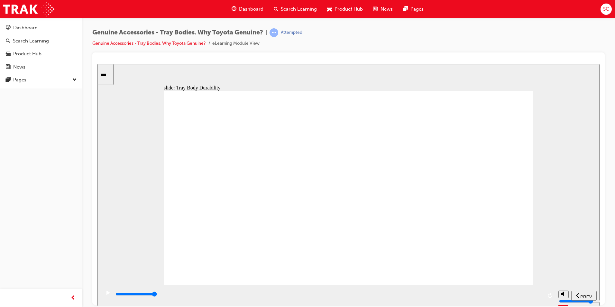
click at [541, 294] on div "playback controls" at bounding box center [329, 293] width 428 height 7
drag, startPoint x: 345, startPoint y: 297, endPoint x: 539, endPoint y: 299, distance: 194.3
click at [539, 298] on div "playback controls" at bounding box center [329, 293] width 428 height 7
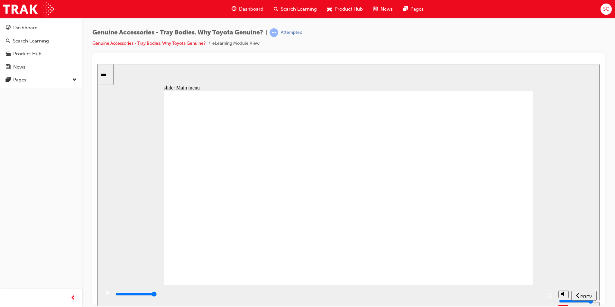
drag, startPoint x: 219, startPoint y: 298, endPoint x: 568, endPoint y: 304, distance: 349.7
click at [566, 306] on html "​true, false, false, false, false, false​ slide: Main menu Multiply 2 Close Rec…" at bounding box center [348, 185] width 502 height 242
drag, startPoint x: 242, startPoint y: 294, endPoint x: 543, endPoint y: 293, distance: 300.8
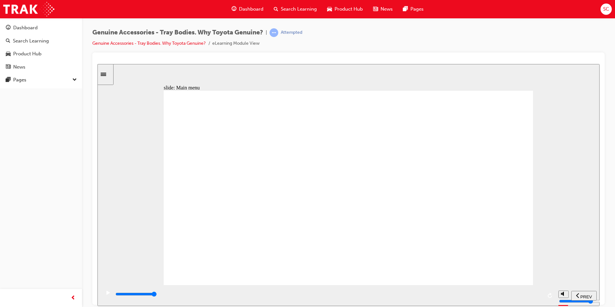
click at [542, 294] on div "playback controls" at bounding box center [329, 293] width 428 height 7
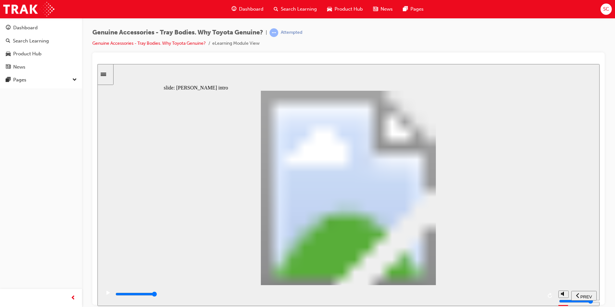
drag, startPoint x: 405, startPoint y: 293, endPoint x: 563, endPoint y: 286, distance: 158.1
click at [563, 286] on section "PREV NEXT SUBMIT" at bounding box center [348, 295] width 502 height 21
drag, startPoint x: 440, startPoint y: 296, endPoint x: 550, endPoint y: 289, distance: 110.2
click at [550, 289] on div "playback controls" at bounding box center [328, 295] width 455 height 21
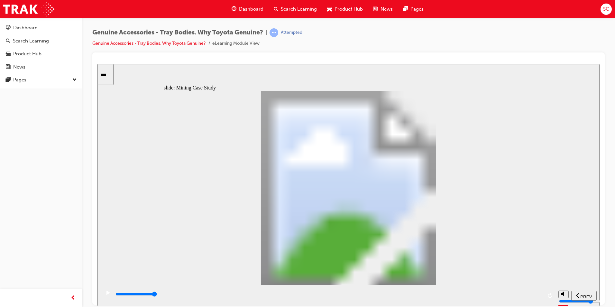
drag, startPoint x: 304, startPoint y: 294, endPoint x: 522, endPoint y: 277, distance: 218.5
click at [522, 277] on div "slide: Mining - Investigation Rectangle 1 AFTERMARKET Tray Body What did they f…" at bounding box center [348, 185] width 502 height 242
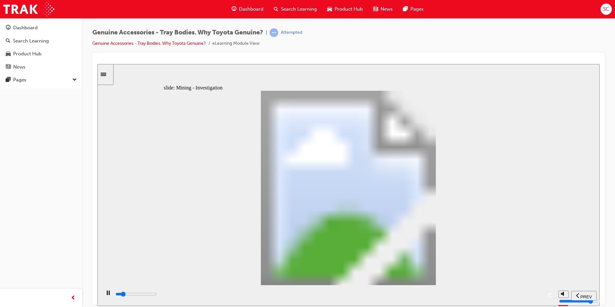
click at [615, 171] on html "Your version of Internet Explorer is outdated and not supported. Please upgrade…" at bounding box center [307, 153] width 615 height 307
click at [502, 298] on div "playback controls" at bounding box center [329, 293] width 428 height 7
click at [512, 298] on div "playback controls" at bounding box center [329, 293] width 428 height 7
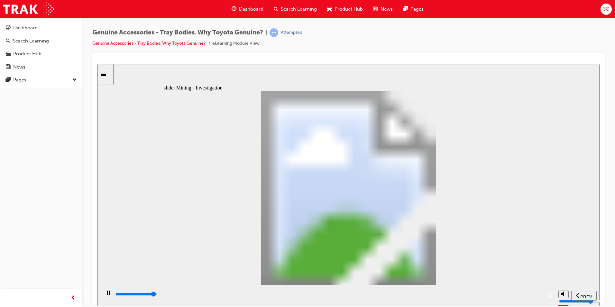
click at [529, 291] on div "playback controls" at bounding box center [329, 295] width 428 height 10
drag, startPoint x: 450, startPoint y: 294, endPoint x: 552, endPoint y: 281, distance: 103.1
click at [552, 281] on div "slide: Mining - Investigation Rectangle 1 Rectangle 1 Multiply 1 Close Chassis …" at bounding box center [348, 185] width 502 height 242
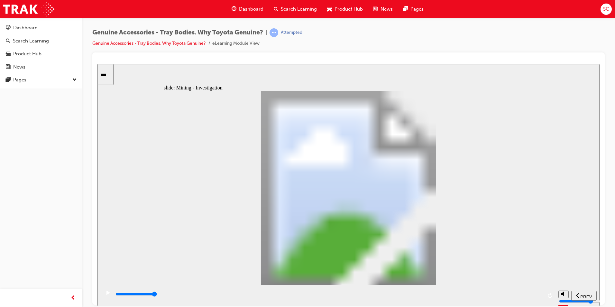
drag, startPoint x: 294, startPoint y: 301, endPoint x: 519, endPoint y: 292, distance: 225.4
click at [519, 292] on div "playback controls" at bounding box center [329, 295] width 428 height 10
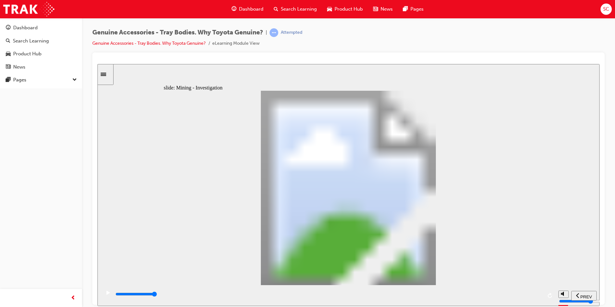
drag, startPoint x: 324, startPoint y: 297, endPoint x: 616, endPoint y: 269, distance: 293.8
click at [600, 269] on html "​true, true, true, false, false, false​ slide: Mining - Investigation Rectangle…" at bounding box center [348, 185] width 502 height 242
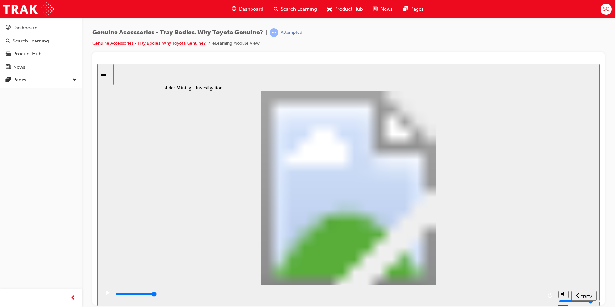
drag, startPoint x: 361, startPoint y: 292, endPoint x: 539, endPoint y: 286, distance: 178.6
click at [539, 286] on div "playback controls" at bounding box center [328, 295] width 455 height 21
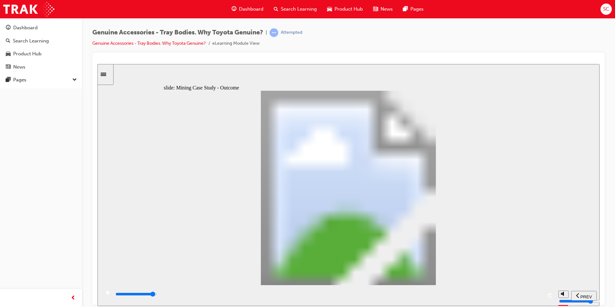
drag, startPoint x: 392, startPoint y: 300, endPoint x: 524, endPoint y: 295, distance: 132.0
click at [523, 295] on div "playback controls" at bounding box center [329, 293] width 428 height 7
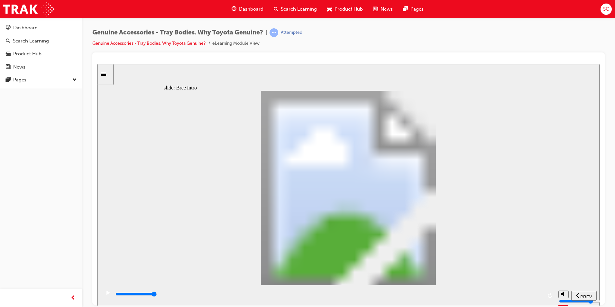
drag, startPoint x: 334, startPoint y: 295, endPoint x: 552, endPoint y: 271, distance: 219.6
click at [542, 286] on div "playback controls" at bounding box center [328, 295] width 455 height 21
drag, startPoint x: 394, startPoint y: 294, endPoint x: 505, endPoint y: 285, distance: 111.7
click at [504, 285] on div "playback controls" at bounding box center [328, 295] width 455 height 21
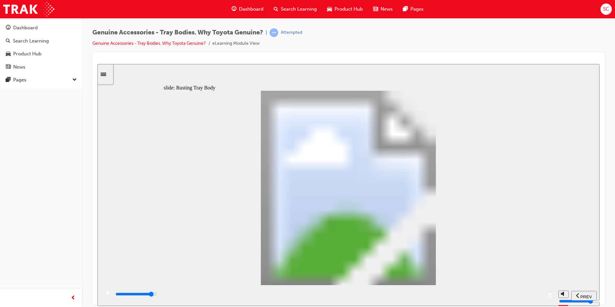
click at [107, 294] on icon "play/pause" at bounding box center [108, 292] width 4 height 4
drag, startPoint x: 362, startPoint y: 293, endPoint x: 563, endPoint y: 284, distance: 200.9
click at [563, 285] on section "PREV NEXT SUBMIT" at bounding box center [348, 295] width 502 height 21
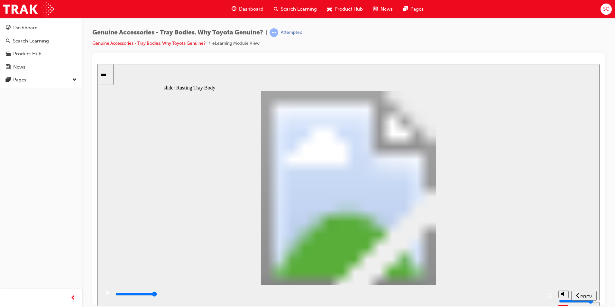
drag, startPoint x: 209, startPoint y: 293, endPoint x: 518, endPoint y: 274, distance: 309.4
click at [517, 275] on div "slide: Corrosion Resistance Rectangle 1 Corrosion Resistance Rectangle 3 Toyota…" at bounding box center [348, 185] width 502 height 242
drag, startPoint x: 337, startPoint y: 294, endPoint x: 558, endPoint y: 287, distance: 220.5
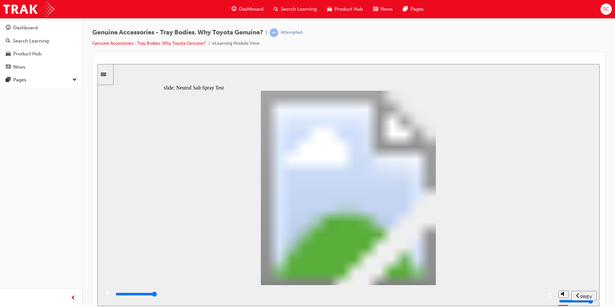
click at [556, 288] on section "PREV NEXT SUBMIT" at bounding box center [348, 295] width 502 height 21
click at [104, 294] on div "play/pause" at bounding box center [108, 295] width 11 height 11
click at [109, 295] on rect "play/pause" at bounding box center [109, 292] width 1 height 5
click at [103, 297] on div "play/pause" at bounding box center [108, 295] width 11 height 11
drag, startPoint x: 195, startPoint y: 297, endPoint x: 517, endPoint y: 279, distance: 322.2
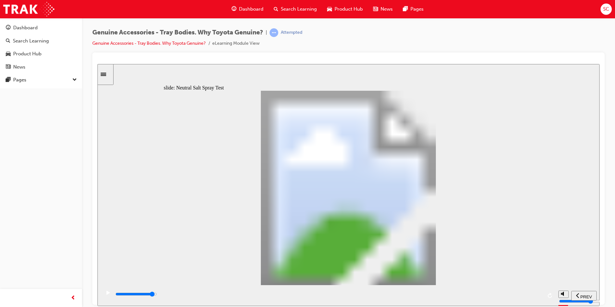
click at [517, 279] on div "slide: Neutral Salt Spray Test Rectangle 1 Corrosion Resistance Neutral Salt Sp…" at bounding box center [348, 185] width 502 height 242
drag, startPoint x: 233, startPoint y: 224, endPoint x: 247, endPoint y: 225, distance: 14.6
click at [106, 294] on icon "play/pause" at bounding box center [108, 292] width 4 height 4
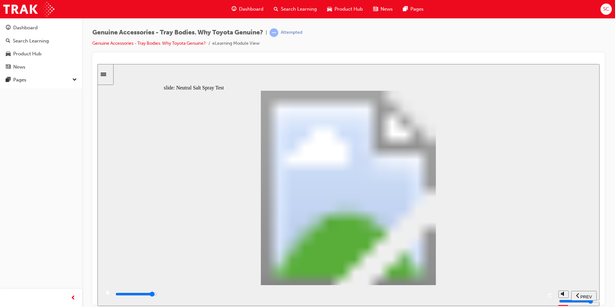
drag, startPoint x: 196, startPoint y: 295, endPoint x: 517, endPoint y: 298, distance: 321.4
click at [517, 298] on div "playback controls" at bounding box center [329, 293] width 428 height 7
drag, startPoint x: 236, startPoint y: 186, endPoint x: 292, endPoint y: 197, distance: 56.3
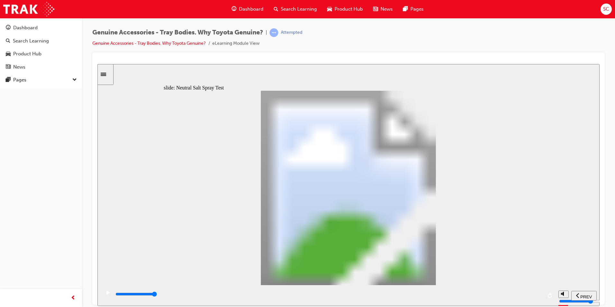
type input "0"
type input "1"
drag, startPoint x: 231, startPoint y: 223, endPoint x: 257, endPoint y: 223, distance: 26.1
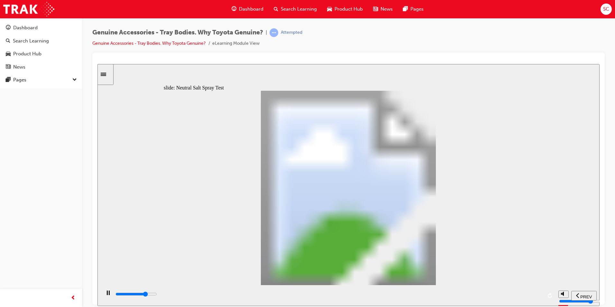
type input "6000"
type input "2"
type input "6000"
type input "3"
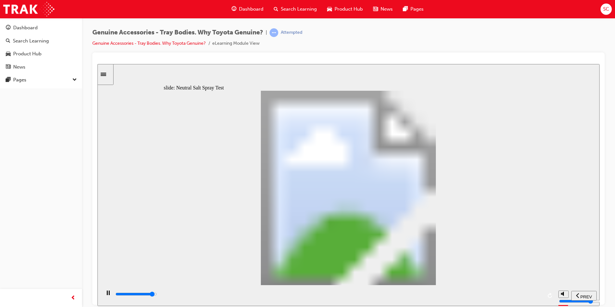
type input "6100"
type input "4"
type input "6100"
type input "5"
type input "0"
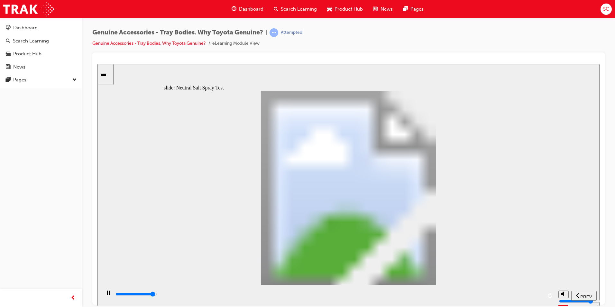
type input "6"
type input "100"
type input "7"
drag, startPoint x: 249, startPoint y: 224, endPoint x: 360, endPoint y: 220, distance: 110.7
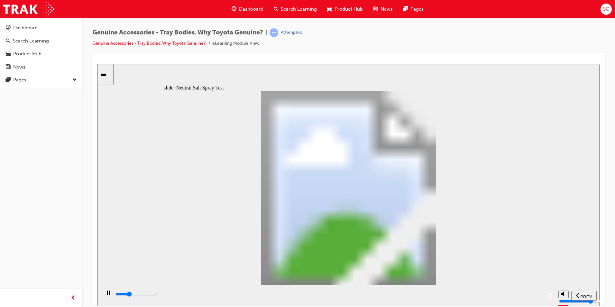
drag, startPoint x: 384, startPoint y: 221, endPoint x: 443, endPoint y: 221, distance: 58.5
type input "100"
type input "8"
drag, startPoint x: 377, startPoint y: 223, endPoint x: 426, endPoint y: 222, distance: 49.5
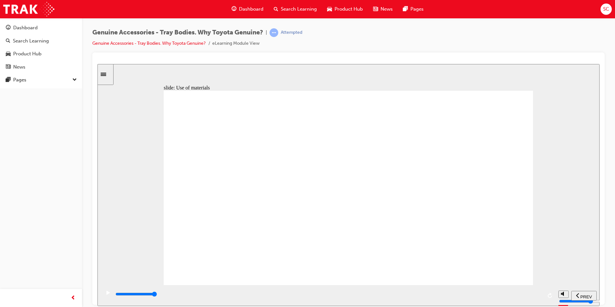
drag, startPoint x: 310, startPoint y: 297, endPoint x: 556, endPoint y: 299, distance: 246.1
click at [556, 299] on section "PREV NEXT SUBMIT" at bounding box center [348, 295] width 502 height 21
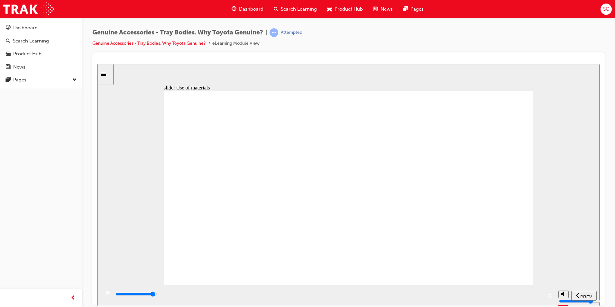
drag, startPoint x: 407, startPoint y: 294, endPoint x: 566, endPoint y: 287, distance: 158.4
click at [561, 292] on section "PREV NEXT SUBMIT" at bounding box center [348, 295] width 502 height 21
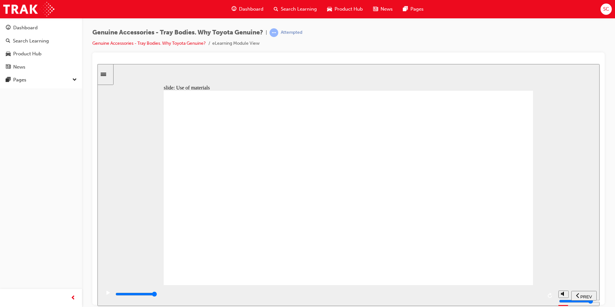
drag, startPoint x: 241, startPoint y: 297, endPoint x: 616, endPoint y: 287, distance: 375.5
click at [600, 287] on html "​true, true, true, false, false, true​ slide: Use of materials Rectangle Rectan…" at bounding box center [348, 185] width 502 height 242
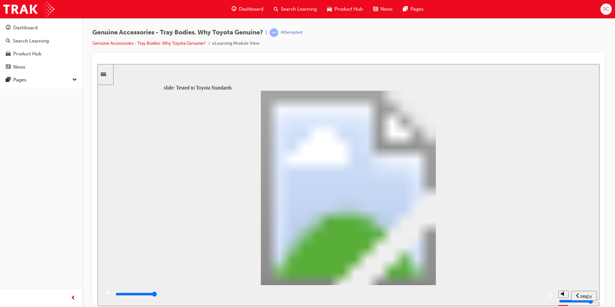
drag, startPoint x: 332, startPoint y: 293, endPoint x: 547, endPoint y: 296, distance: 215.2
click at [547, 296] on div "playback controls" at bounding box center [328, 295] width 455 height 21
drag, startPoint x: 334, startPoint y: 296, endPoint x: 530, endPoint y: 285, distance: 195.9
click at [528, 289] on div "playback controls" at bounding box center [328, 295] width 455 height 21
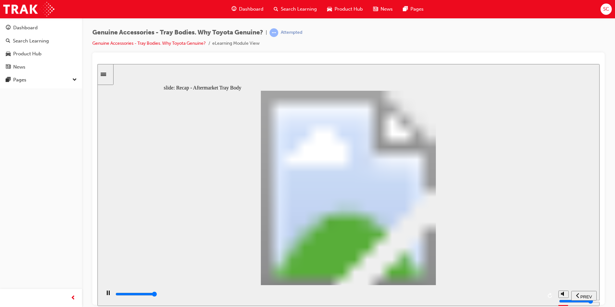
type input "13400"
radio input "true"
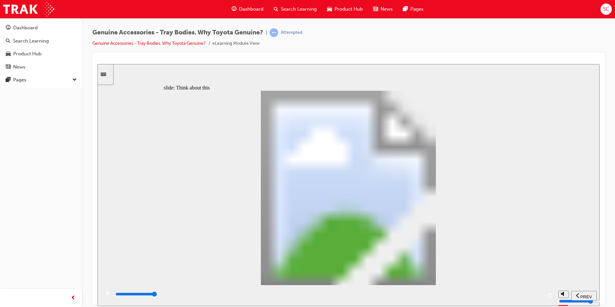
drag, startPoint x: 412, startPoint y: 298, endPoint x: 596, endPoint y: 255, distance: 188.6
click at [589, 279] on div "slide: Think about this So… Rectangle 1 That’s only a handful of fishing trips …" at bounding box center [348, 185] width 502 height 242
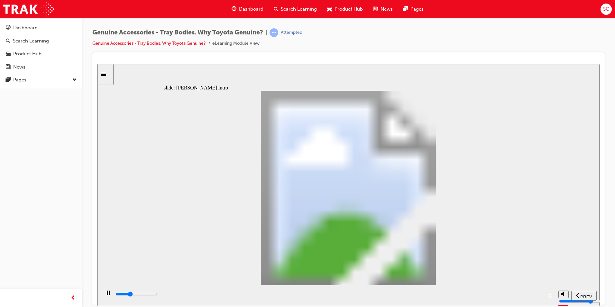
drag, startPoint x: 395, startPoint y: 299, endPoint x: 486, endPoint y: 261, distance: 98.5
click at [530, 306] on html "​true, true, true, false, true, true​ slide: [PERSON_NAME] intro Rectangle 1 [P…" at bounding box center [348, 185] width 502 height 242
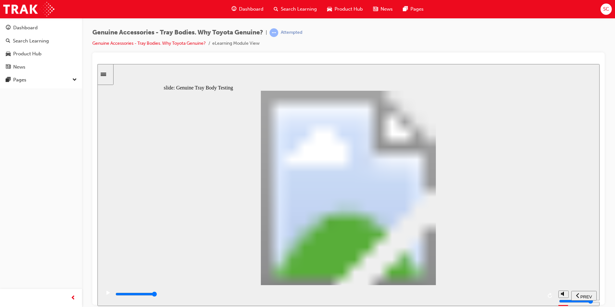
type input "23500"
drag, startPoint x: 243, startPoint y: 295, endPoint x: 549, endPoint y: 283, distance: 305.8
click at [548, 284] on div "slide: Genuine Tray Body Testing Oval 2 replay icon 1 Rectangle 1 delay 1 Genui…" at bounding box center [348, 185] width 502 height 242
drag, startPoint x: 488, startPoint y: 112, endPoint x: 489, endPoint y: 121, distance: 9.0
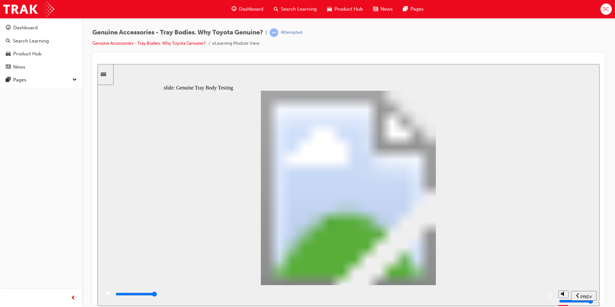
drag, startPoint x: 308, startPoint y: 291, endPoint x: 606, endPoint y: 291, distance: 297.9
click at [600, 291] on html "​true, true, true, false, true, true​ slide: Weld Cracking timing Rectangle 1 W…" at bounding box center [348, 185] width 502 height 242
type input "21700"
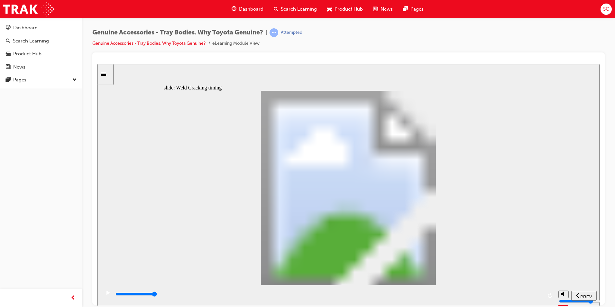
drag, startPoint x: 608, startPoint y: 291, endPoint x: 615, endPoint y: 289, distance: 7.4
click at [615, 290] on html "Your version of Internet Explorer is outdated and not supported. Please upgrade…" at bounding box center [307, 153] width 615 height 307
type input "2"
drag, startPoint x: 287, startPoint y: 232, endPoint x: 277, endPoint y: 239, distance: 11.8
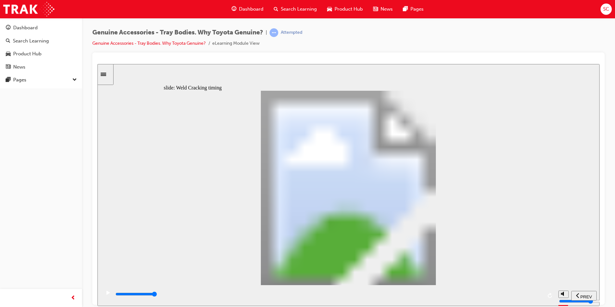
drag, startPoint x: 320, startPoint y: 294, endPoint x: 455, endPoint y: 291, distance: 135.8
click at [387, 295] on div "playback controls" at bounding box center [329, 293] width 428 height 7
click at [499, 293] on div "playback controls" at bounding box center [329, 295] width 428 height 10
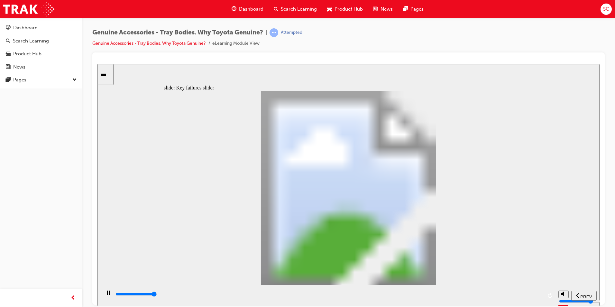
type input "8200"
type input "2"
type input "0"
type input "3"
drag, startPoint x: 180, startPoint y: 227, endPoint x: 451, endPoint y: 229, distance: 270.5
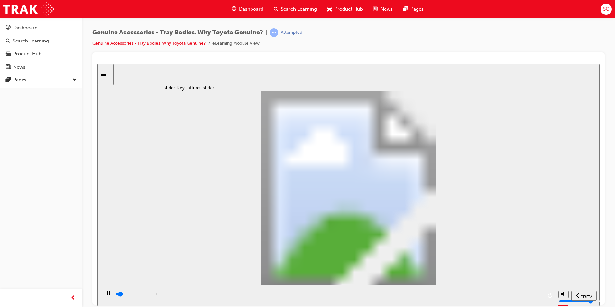
click at [497, 227] on div "Oval 2 siren icon 1 Freeform 6 Freeform 4 Freeform 1 Freeform 2 Freeform 3 Free…" at bounding box center [348, 190] width 369 height 200
drag, startPoint x: 282, startPoint y: 228, endPoint x: 390, endPoint y: 227, distance: 107.4
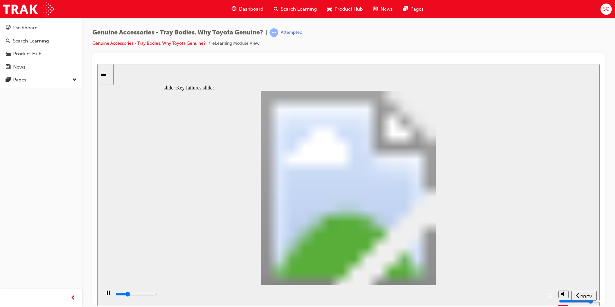
click at [532, 293] on div "playback controls" at bounding box center [329, 293] width 428 height 7
click at [531, 293] on div "playback controls" at bounding box center [329, 293] width 428 height 7
click at [104, 295] on div "play/pause" at bounding box center [108, 295] width 11 height 11
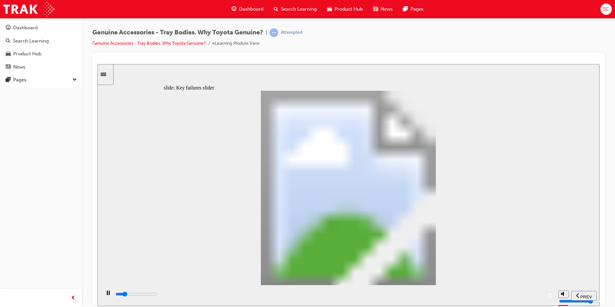
drag, startPoint x: 330, startPoint y: 201, endPoint x: 334, endPoint y: 210, distance: 10.0
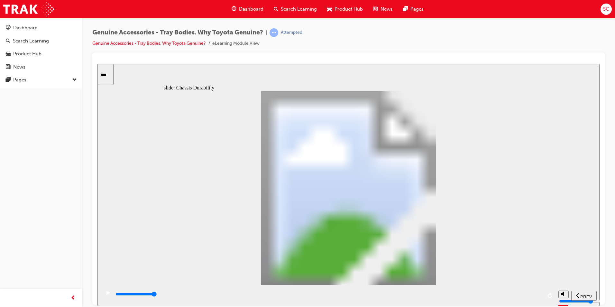
drag, startPoint x: 323, startPoint y: 299, endPoint x: 551, endPoint y: 287, distance: 228.4
click at [546, 294] on div "playback controls" at bounding box center [328, 295] width 455 height 21
drag, startPoint x: 507, startPoint y: 294, endPoint x: 538, endPoint y: 294, distance: 30.9
click at [538, 295] on div "playback controls" at bounding box center [329, 293] width 428 height 7
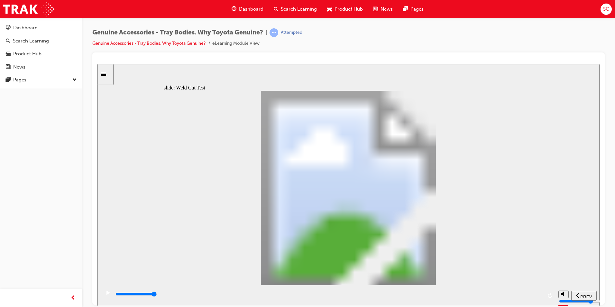
drag, startPoint x: 264, startPoint y: 293, endPoint x: 544, endPoint y: 276, distance: 280.0
click at [541, 282] on div "slide: Weld Cut Test Rectangle 1 Aftermarket Weld Cut Test About the test: Weld…" at bounding box center [348, 185] width 502 height 242
drag, startPoint x: 358, startPoint y: 294, endPoint x: 556, endPoint y: 282, distance: 198.2
click at [552, 285] on div "playback controls" at bounding box center [328, 295] width 455 height 21
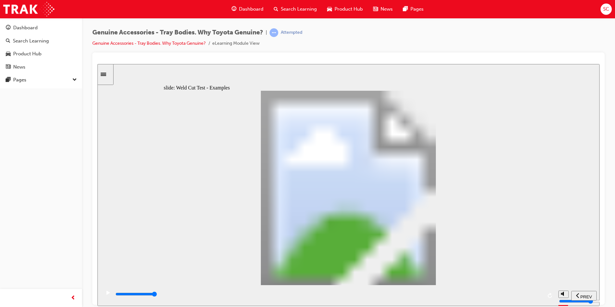
click at [320, 297] on div "playback controls" at bounding box center [329, 293] width 428 height 7
drag, startPoint x: 436, startPoint y: 302, endPoint x: 448, endPoint y: 236, distance: 67.6
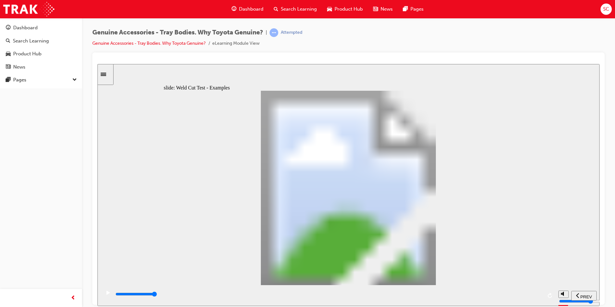
click at [566, 304] on section "PREV NEXT SUBMIT" at bounding box center [348, 295] width 502 height 21
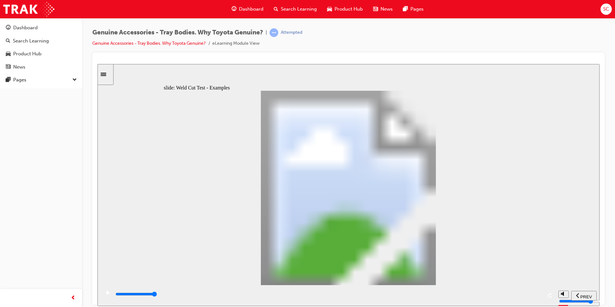
drag, startPoint x: 524, startPoint y: 99, endPoint x: 520, endPoint y: 100, distance: 4.7
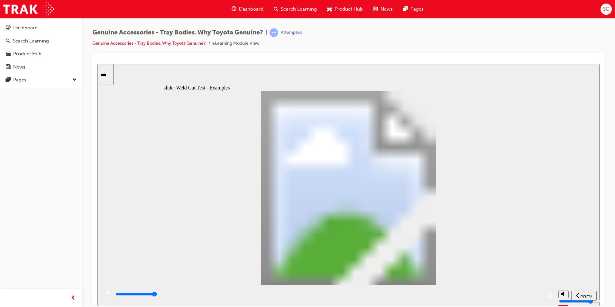
drag, startPoint x: 352, startPoint y: 293, endPoint x: 553, endPoint y: 291, distance: 200.4
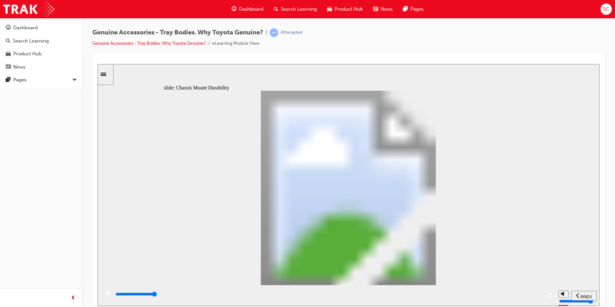
click at [553, 302] on div "playback controls" at bounding box center [328, 295] width 455 height 21
drag, startPoint x: 252, startPoint y: 295, endPoint x: 609, endPoint y: 323, distance: 358.1
click at [600, 306] on html "​true, true, true, false, true, true​ slide: Maintaining Quality, Durability & …" at bounding box center [348, 185] width 502 height 242
drag, startPoint x: 413, startPoint y: 295, endPoint x: 522, endPoint y: 277, distance: 110.5
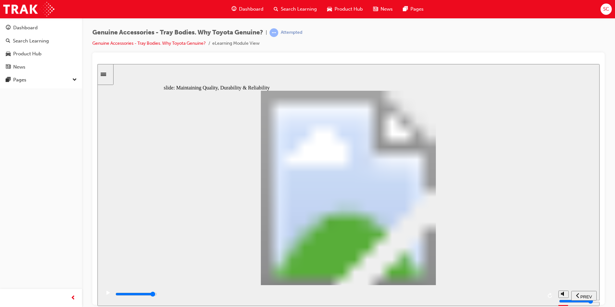
click at [523, 292] on div "playback controls" at bounding box center [329, 295] width 428 height 10
drag, startPoint x: 357, startPoint y: 296, endPoint x: 569, endPoint y: 272, distance: 213.0
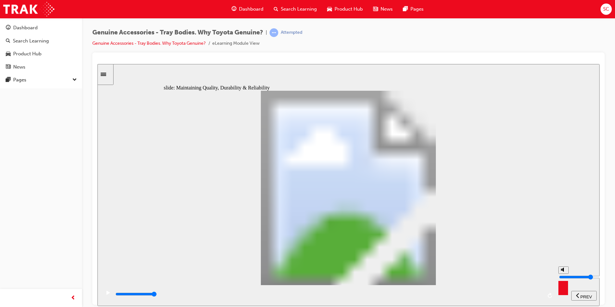
click at [568, 285] on section "PREV NEXT SUBMIT" at bounding box center [348, 295] width 502 height 21
drag, startPoint x: 352, startPoint y: 300, endPoint x: 545, endPoint y: 233, distance: 204.0
click at [549, 299] on div "playback controls" at bounding box center [328, 295] width 455 height 21
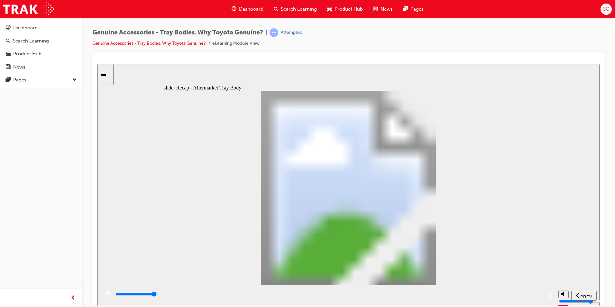
drag, startPoint x: 350, startPoint y: 300, endPoint x: 546, endPoint y: 268, distance: 198.8
click at [543, 276] on div "slide: Recap - Aftermarket Tray Body Let’s recap Rectangle 1 How soon might the…" at bounding box center [348, 185] width 502 height 242
type input "12300"
radio input "true"
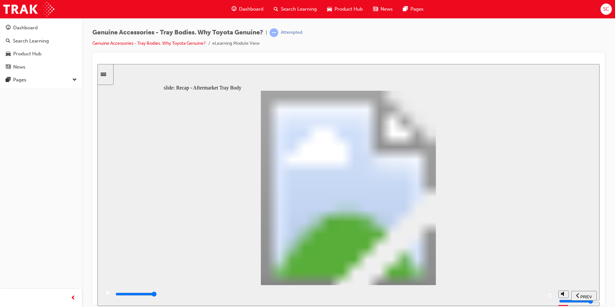
drag, startPoint x: 434, startPoint y: 301, endPoint x: 545, endPoint y: 255, distance: 119.7
click at [549, 280] on div "slide: Recap - Aftermarket Tray Body Continue Rectangle 1 Remember : Stress cra…" at bounding box center [348, 185] width 502 height 242
drag, startPoint x: 299, startPoint y: 289, endPoint x: 403, endPoint y: 300, distance: 105.1
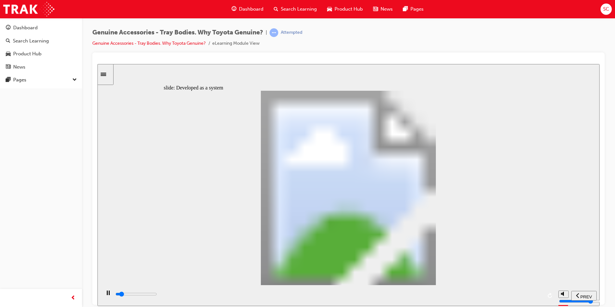
click at [402, 301] on div "playback controls" at bounding box center [328, 295] width 455 height 21
drag, startPoint x: 412, startPoint y: 303, endPoint x: 548, endPoint y: 301, distance: 136.1
click at [548, 301] on div "playback controls" at bounding box center [328, 295] width 455 height 21
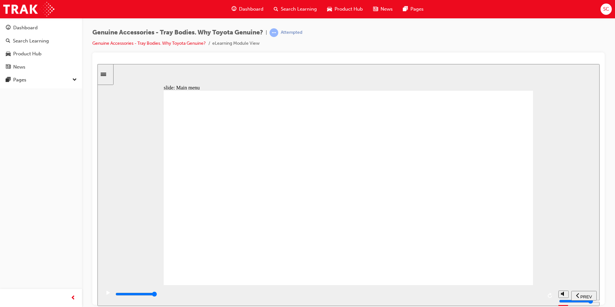
drag, startPoint x: 395, startPoint y: 120, endPoint x: 357, endPoint y: 144, distance: 45.5
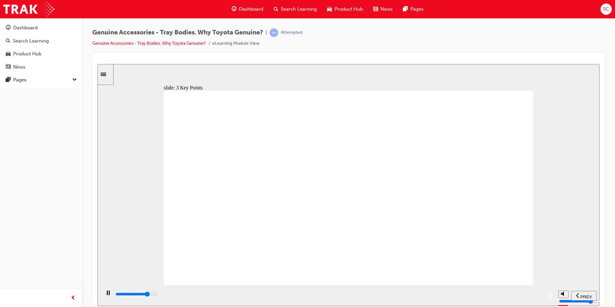
click at [476, 298] on div "playback controls" at bounding box center [329, 293] width 428 height 7
drag, startPoint x: 478, startPoint y: 298, endPoint x: 530, endPoint y: 300, distance: 52.2
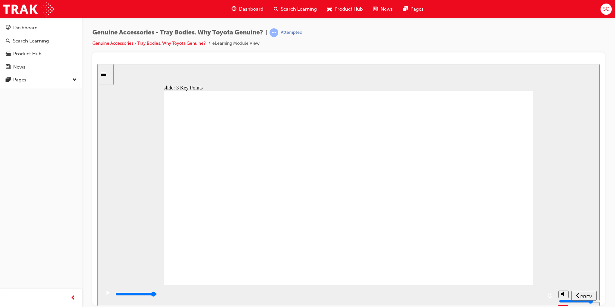
click at [530, 298] on div "playback controls" at bounding box center [329, 293] width 428 height 7
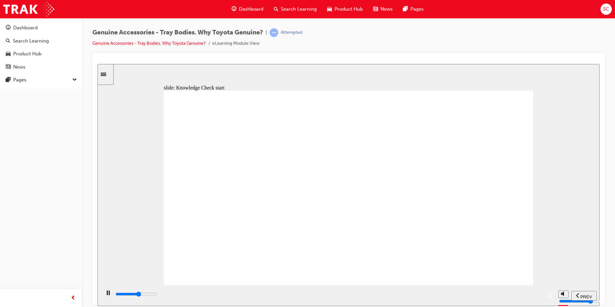
click at [422, 305] on div "playback controls" at bounding box center [328, 295] width 455 height 21
type input "9000"
drag, startPoint x: 423, startPoint y: 295, endPoint x: 561, endPoint y: 278, distance: 139.0
click at [581, 299] on section "PREV NEXT SUBMIT" at bounding box center [348, 295] width 502 height 21
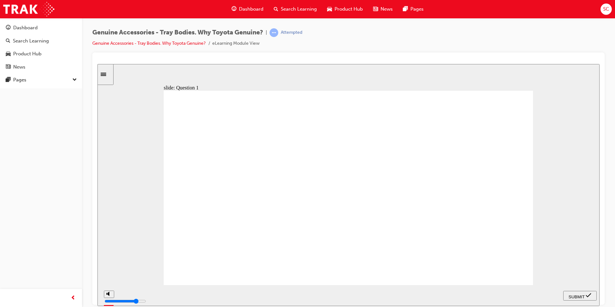
drag, startPoint x: 171, startPoint y: 134, endPoint x: 291, endPoint y: 172, distance: 125.2
drag, startPoint x: 253, startPoint y: 138, endPoint x: 219, endPoint y: 149, distance: 36.0
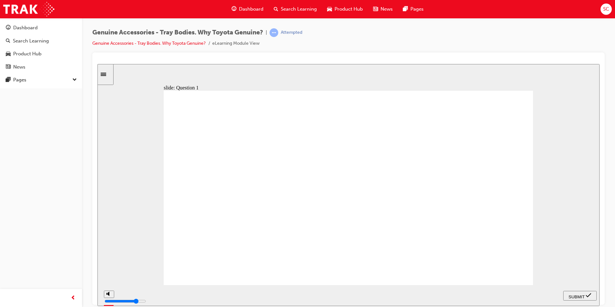
radio input "true"
click at [585, 297] on span "SUBMIT" at bounding box center [577, 296] width 16 height 5
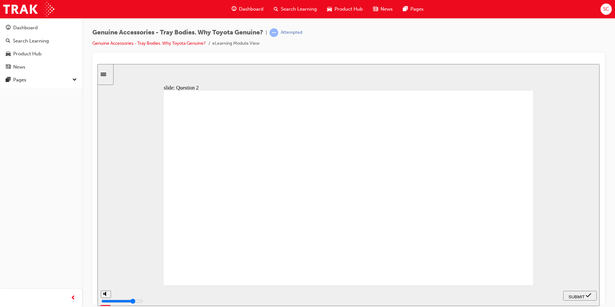
radio input "true"
click at [582, 300] on button "SUBMIT" at bounding box center [579, 295] width 33 height 10
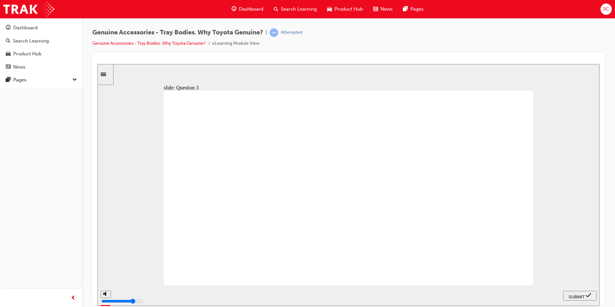
radio input "true"
click at [580, 299] on div "SUBMIT" at bounding box center [580, 295] width 28 height 7
radio input "true"
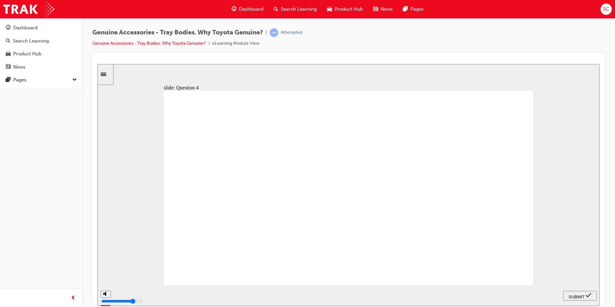
click at [583, 295] on span "SUBMIT" at bounding box center [577, 296] width 16 height 5
radio input "true"
click at [586, 297] on icon "submit" at bounding box center [588, 295] width 5 height 6
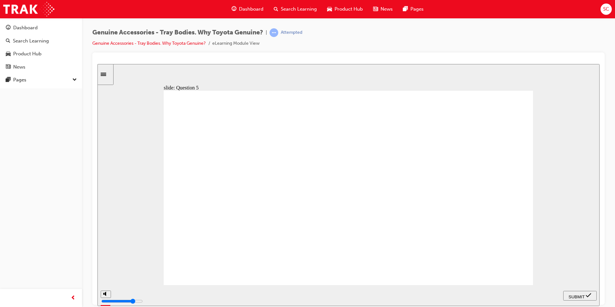
radio input "false"
radio input "true"
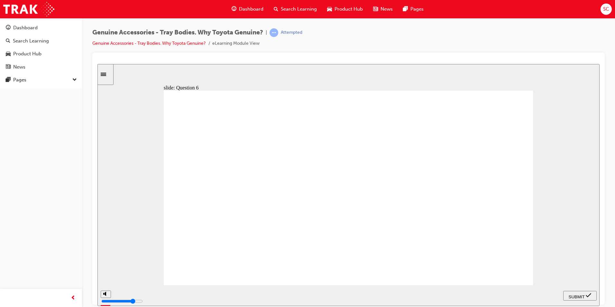
click at [591, 296] on icon "submit" at bounding box center [588, 295] width 5 height 6
drag, startPoint x: 304, startPoint y: 150, endPoint x: 98, endPoint y: 161, distance: 206.5
click at [107, 162] on div "slide: Question 7 Knowledge Check – Question 7/10 Rectangle 1 Prompting an inve…" at bounding box center [348, 185] width 502 height 242
drag, startPoint x: 98, startPoint y: 161, endPoint x: 258, endPoint y: 179, distance: 161.6
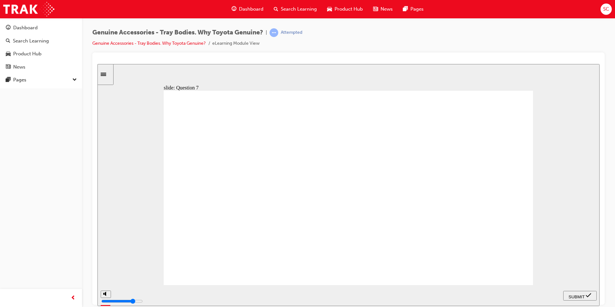
radio input "true"
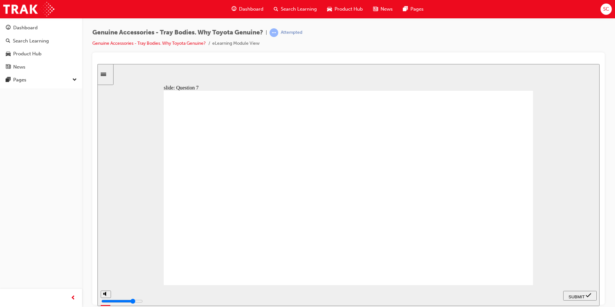
drag, startPoint x: 584, startPoint y: 299, endPoint x: 581, endPoint y: 294, distance: 5.6
click at [583, 299] on div "SUBMIT" at bounding box center [580, 295] width 28 height 7
radio input "true"
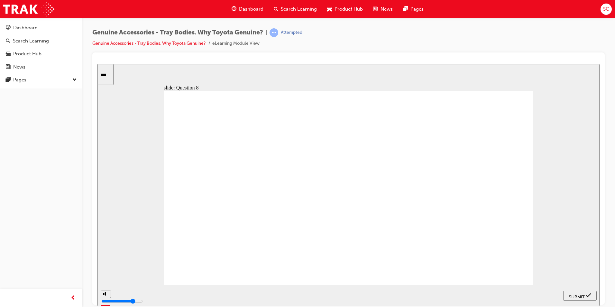
click at [584, 302] on nav "PREV NEXT SUBMIT" at bounding box center [579, 295] width 33 height 21
click at [581, 297] on span "SUBMIT" at bounding box center [577, 296] width 16 height 5
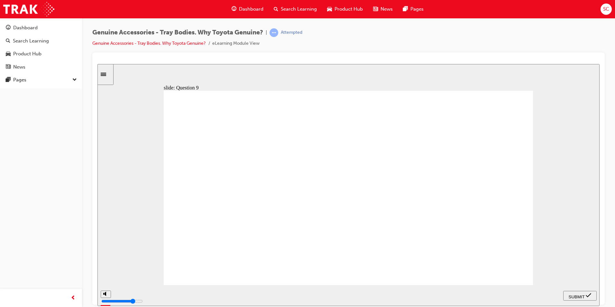
radio input "false"
radio input "true"
click at [582, 292] on div "SUBMIT" at bounding box center [580, 295] width 28 height 7
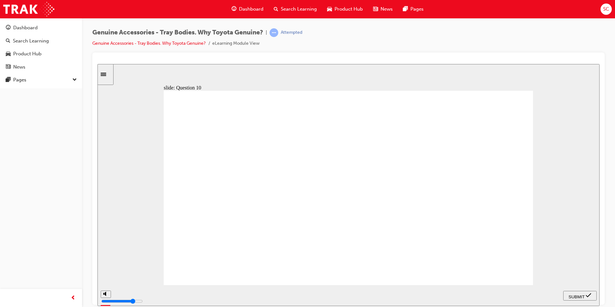
radio input "false"
radio input "true"
click at [584, 298] on div "SUBMIT" at bounding box center [580, 295] width 28 height 7
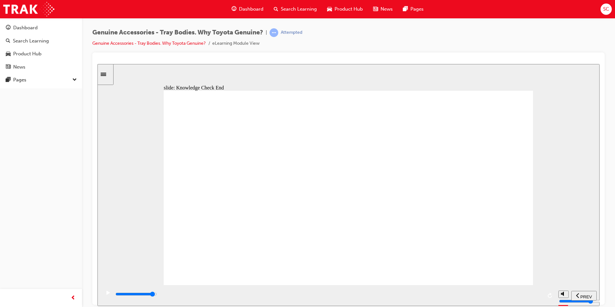
drag, startPoint x: 296, startPoint y: 295, endPoint x: 520, endPoint y: 271, distance: 225.9
click at [520, 292] on div "playback controls" at bounding box center [329, 295] width 428 height 10
type input "21500"
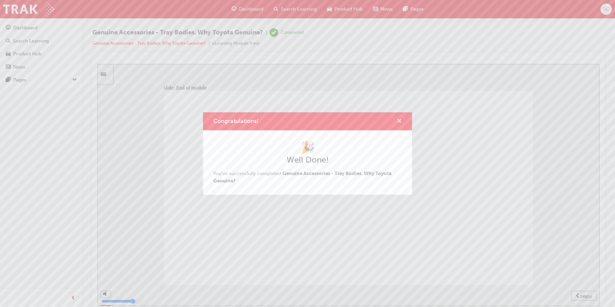
click at [400, 122] on span "cross-icon" at bounding box center [399, 122] width 5 height 6
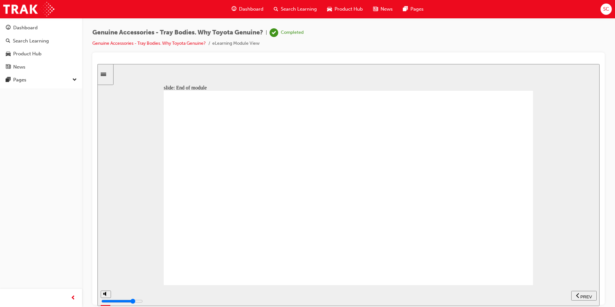
click at [245, 10] on span "Dashboard" at bounding box center [251, 8] width 24 height 7
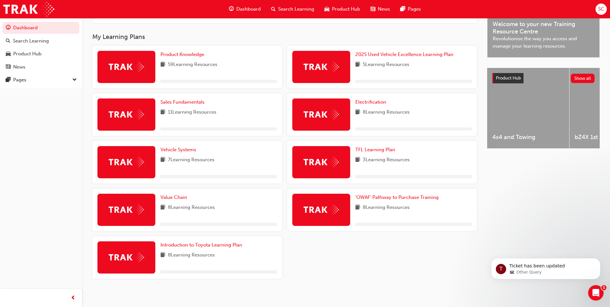
scroll to position [209, 0]
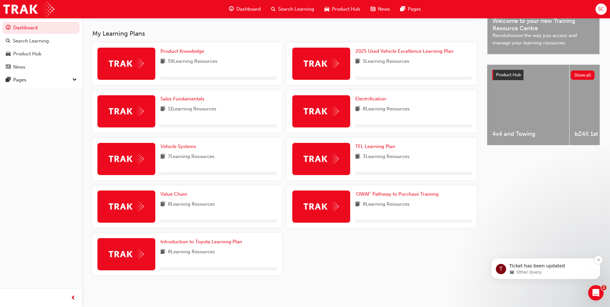
click at [563, 270] on div "Other Query" at bounding box center [551, 272] width 83 height 6
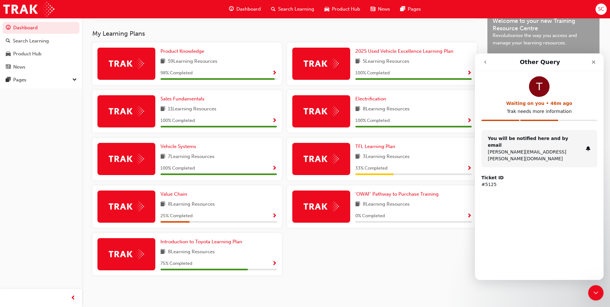
click at [486, 181] on p "#5125" at bounding box center [540, 184] width 116 height 7
